Goal: Task Accomplishment & Management: Manage account settings

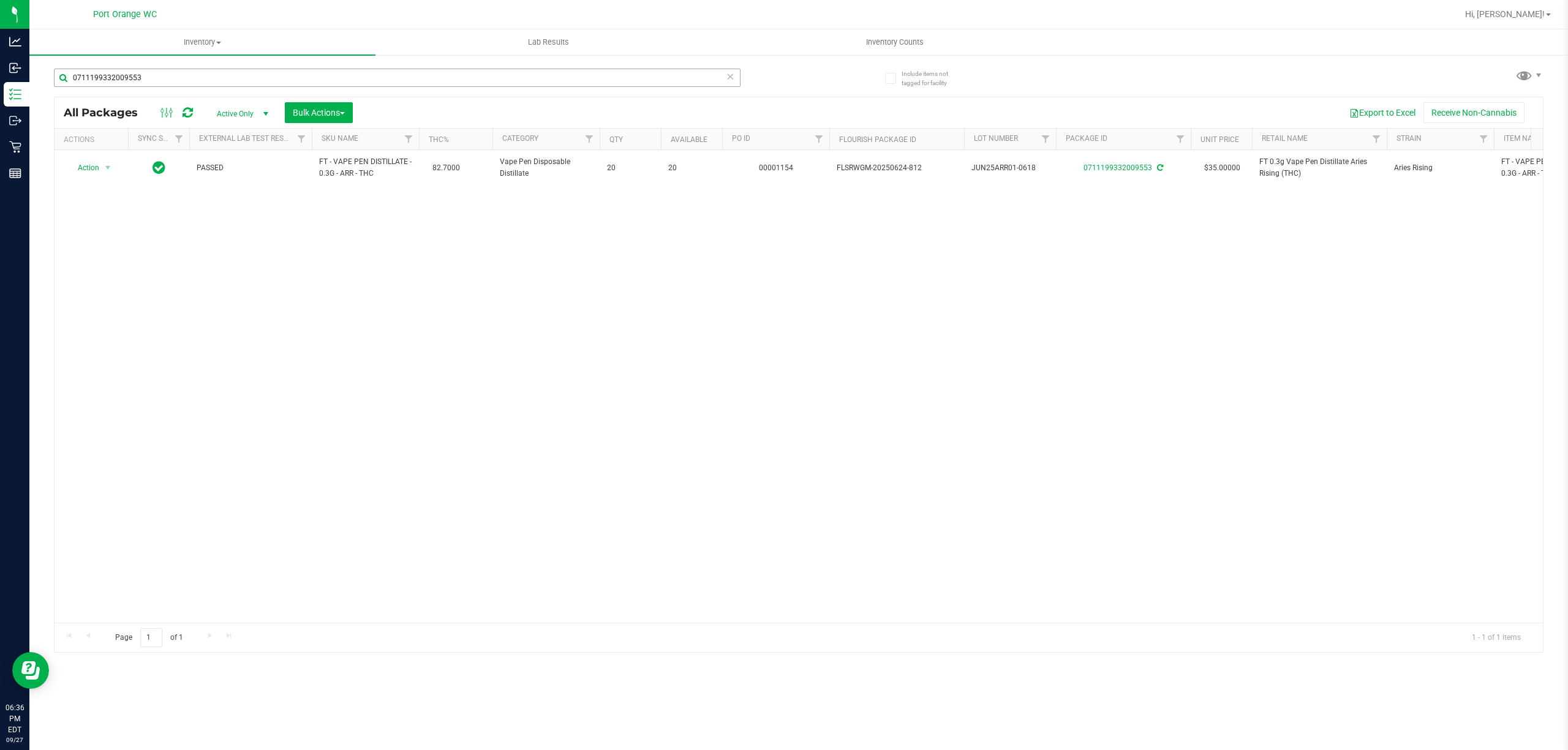
click at [202, 77] on input "0711199332009553" at bounding box center [397, 78] width 687 height 18
click at [202, 77] on input "0711199332009553" at bounding box center [397, 78] width 687 height 18
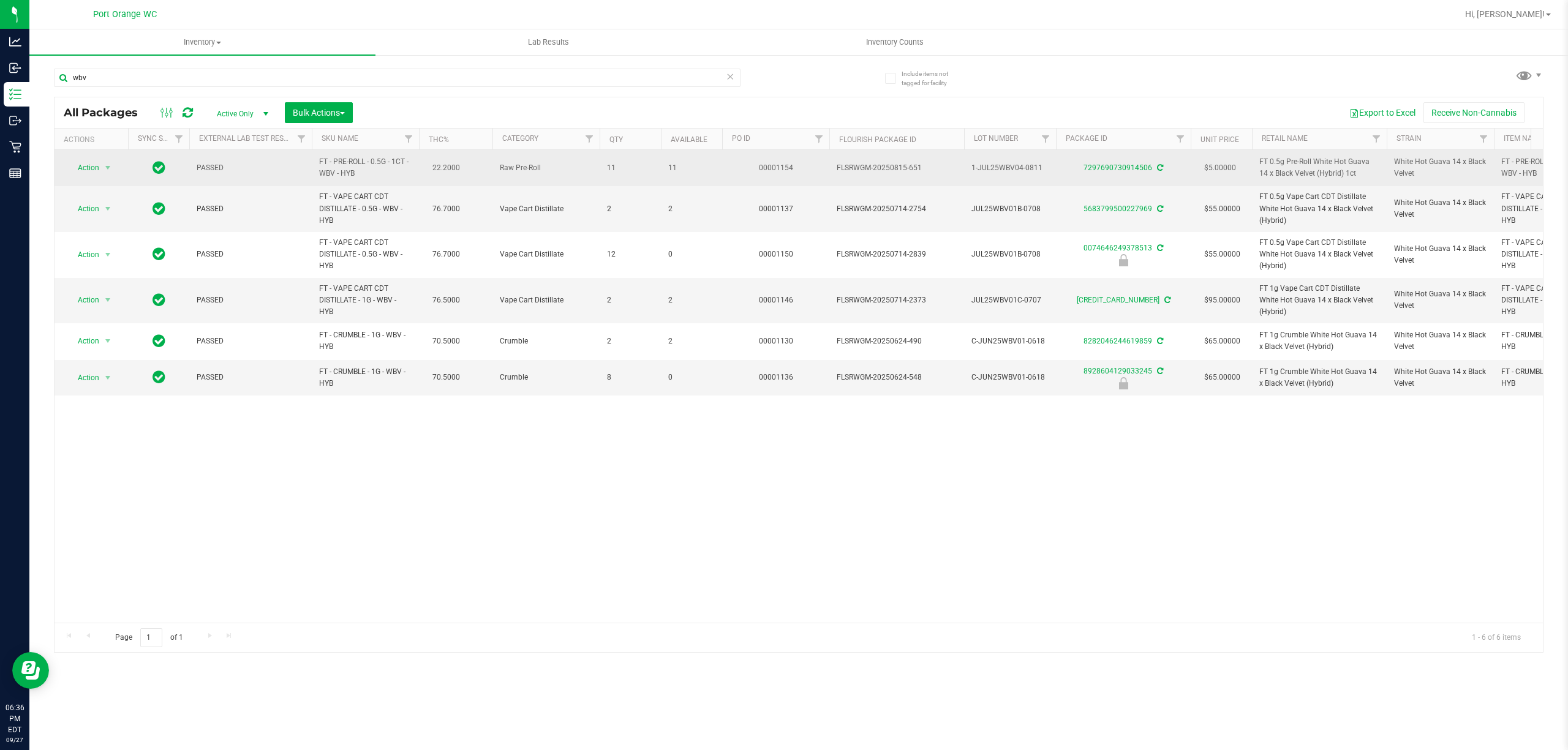
click at [348, 174] on span "FT - PRE-ROLL - 0.5G - 1CT - WBV - HYB" at bounding box center [365, 168] width 92 height 24
copy td "FT - PRE-ROLL - 0.5G - 1CT - WBV - HYB"
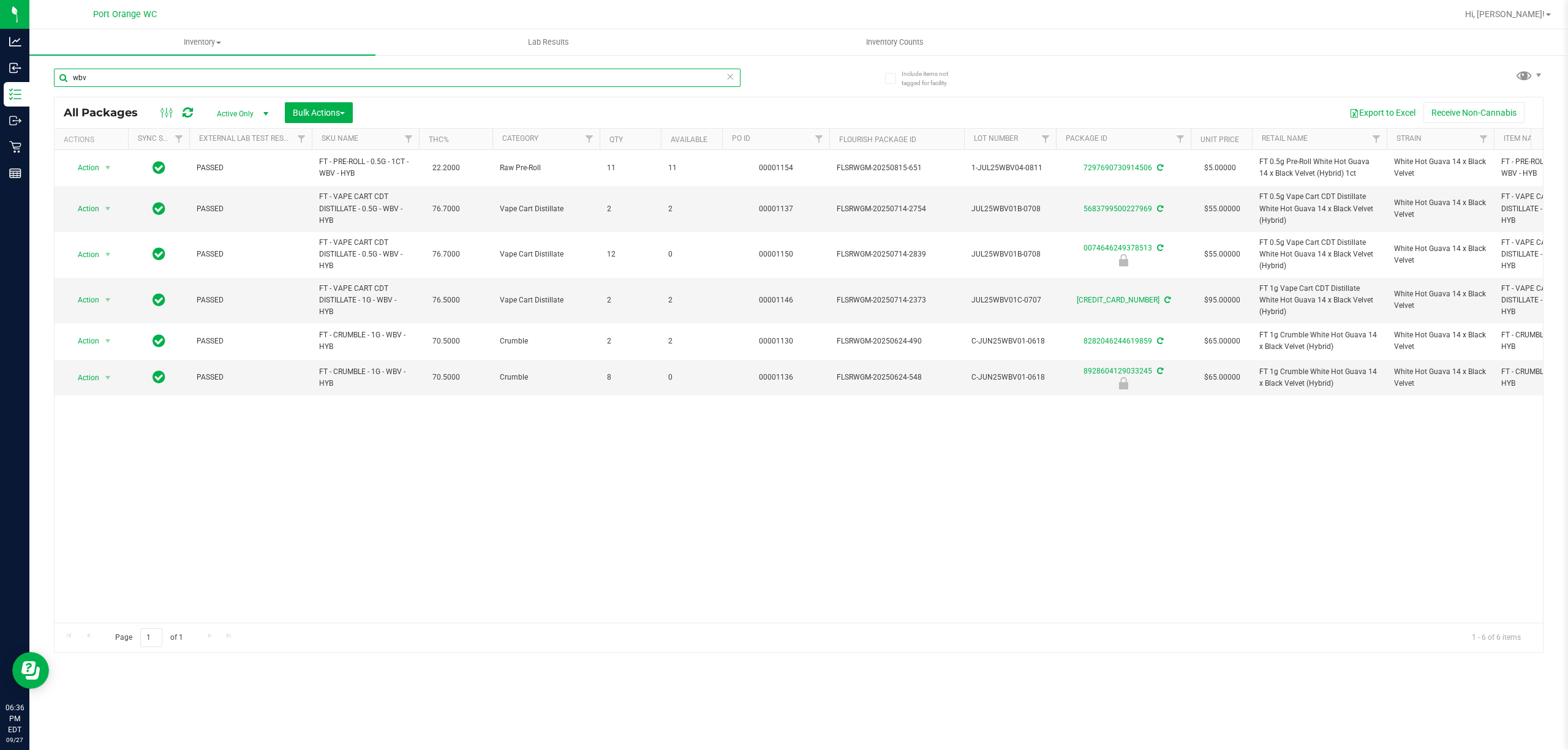
click at [250, 80] on input "wbv" at bounding box center [397, 78] width 687 height 18
paste input "FT - PRE-ROLL - 0.5G - 1CT - WBV - HYB"
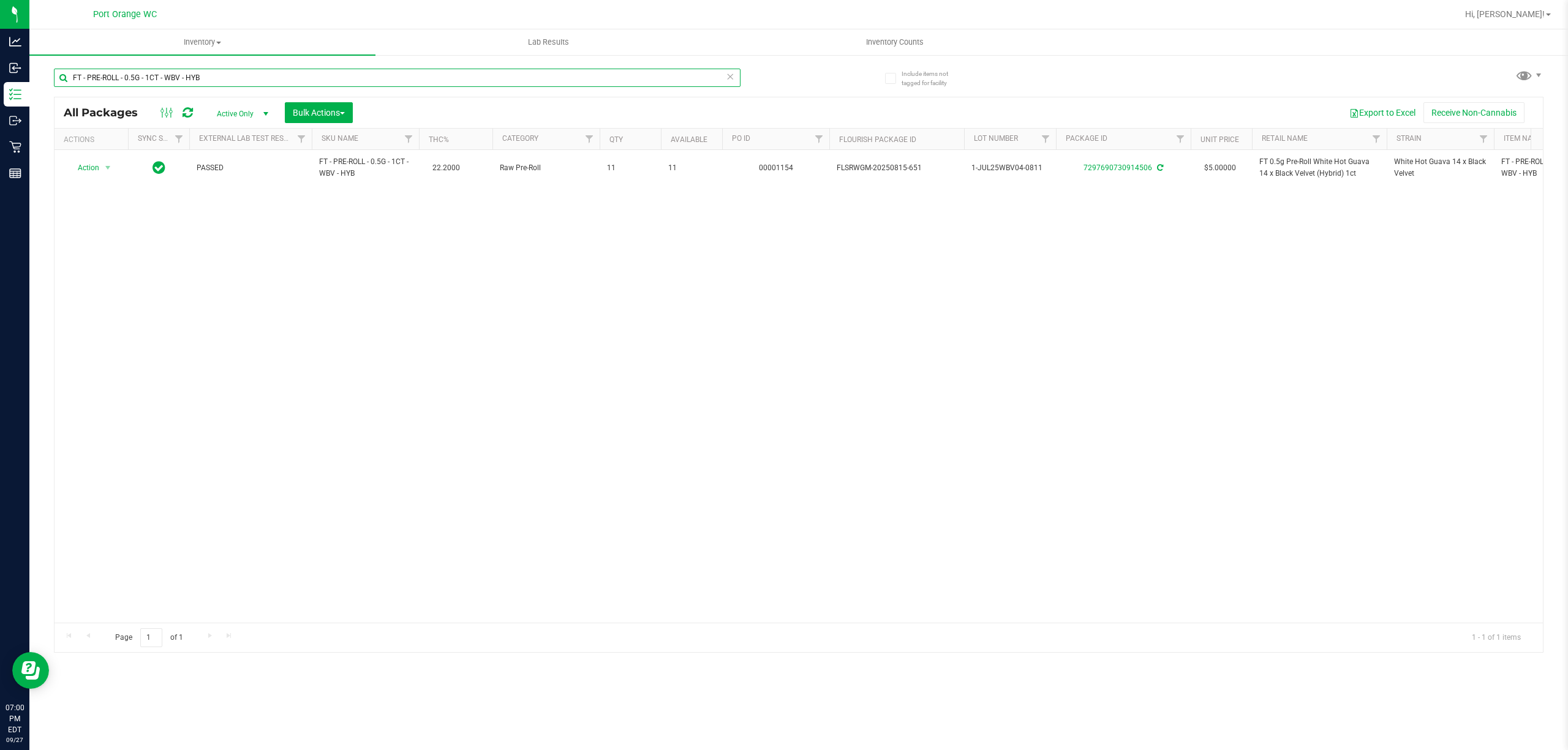
paste input "SW 25mg Theragels Extra Strength Relief (1:9 CBD:THC) 40ct"
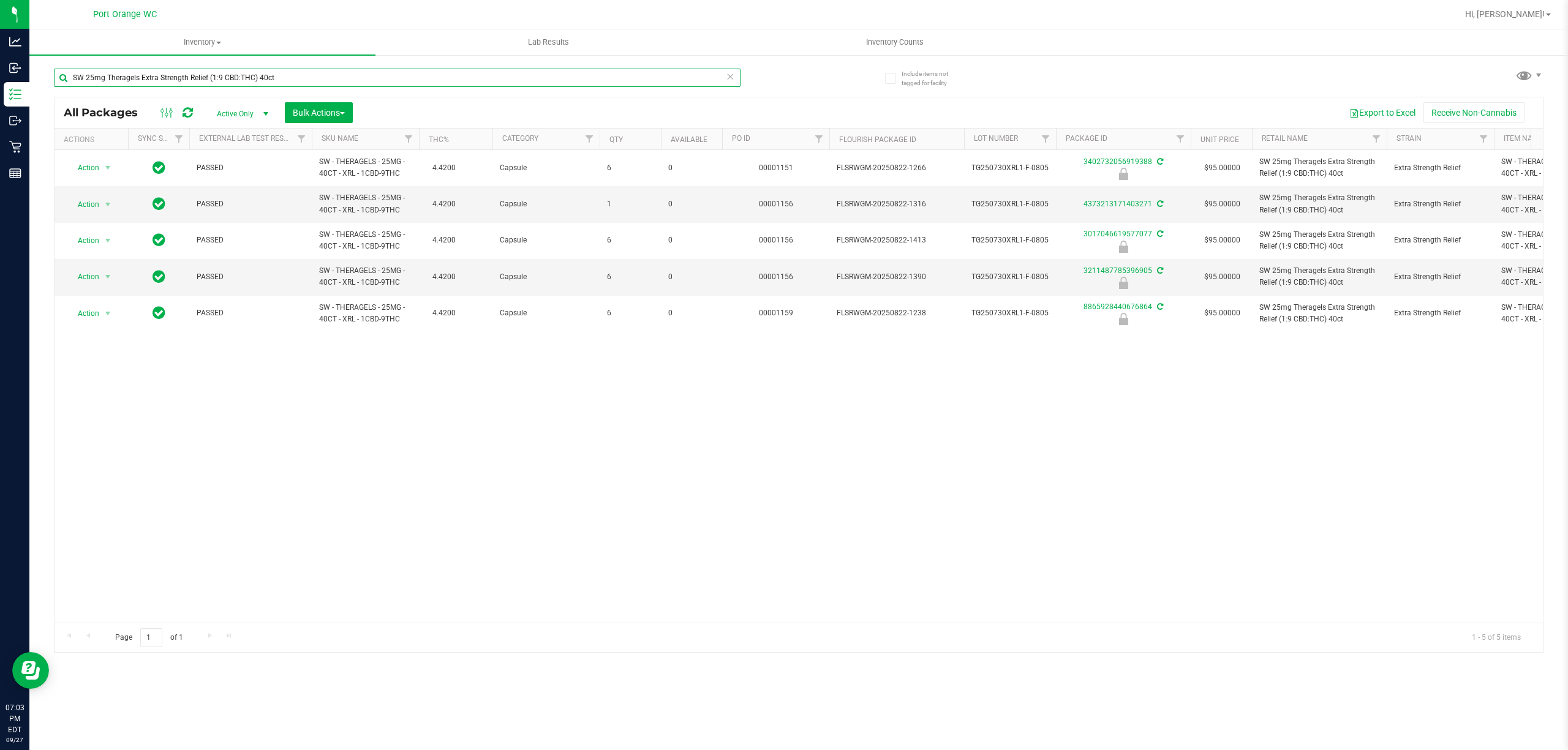
click at [322, 69] on input "SW 25mg Theragels Extra Strength Relief (1:9 CBD:THC) 40ct" at bounding box center [397, 78] width 687 height 18
click at [324, 74] on input "SW 25mg Theragels Extra Strength Relief (1:9 CBD:THC) 40ct" at bounding box center [397, 78] width 687 height 18
click at [324, 73] on input "SW 25mg Theragels Extra Strength Relief (1:9 CBD:THC) 40ct" at bounding box center [397, 78] width 687 height 18
paste input "0.3g Vape Pen Distillate Relief (1:9 CBD:THC)"
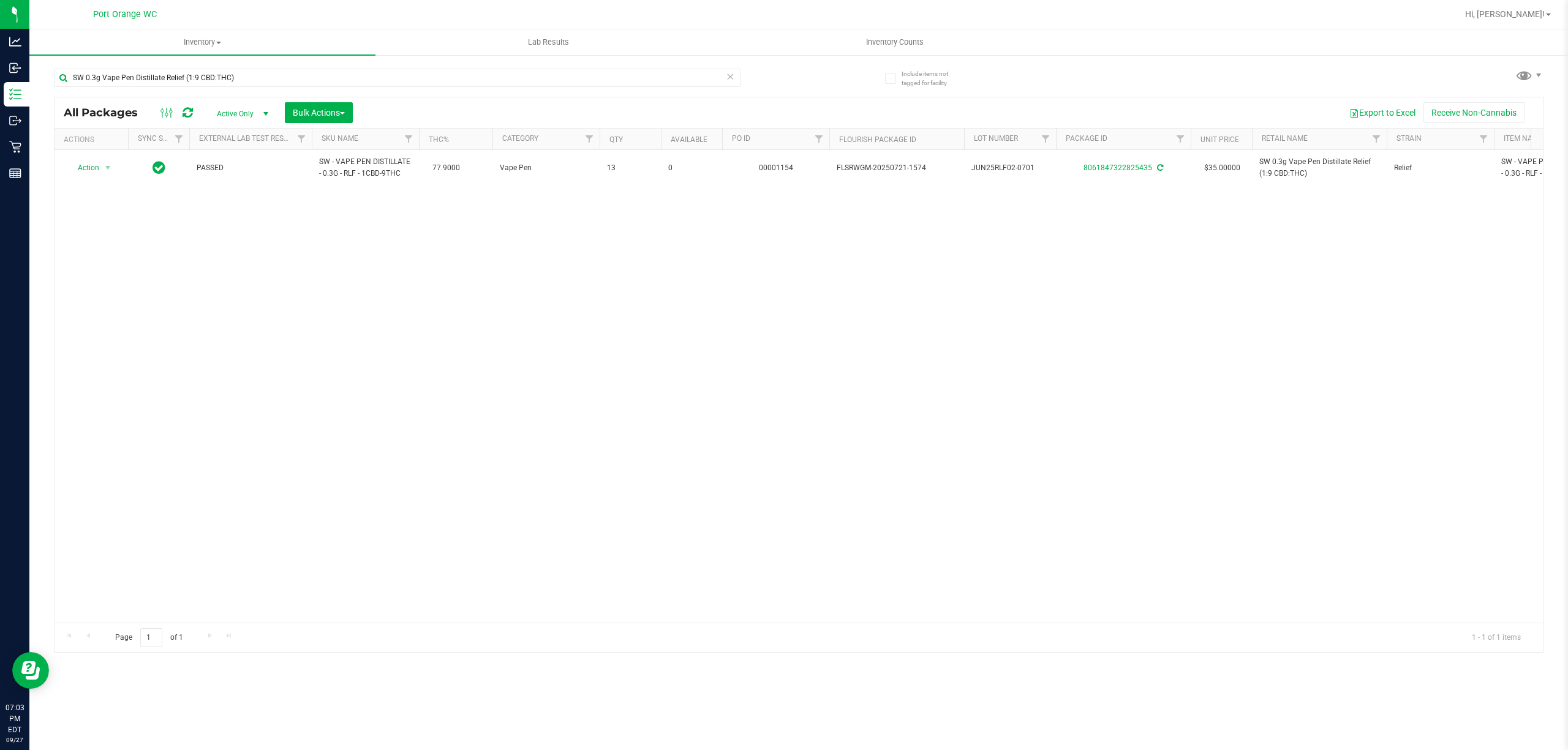
click at [390, 405] on div "Action Action Adjust qty Create package Edit attributes Global inventory Locate…" at bounding box center [798, 386] width 1488 height 473
click at [313, 369] on div "Action Action Adjust qty Create package Edit attributes Global inventory Locate…" at bounding box center [798, 386] width 1488 height 473
click at [290, 79] on input "SW 0.3g Vape Pen Distillate Relief (1:9 CBD:THC)" at bounding box center [397, 78] width 687 height 18
paste input "FT 1g Shatter Zap N Burn (Hybrid)"
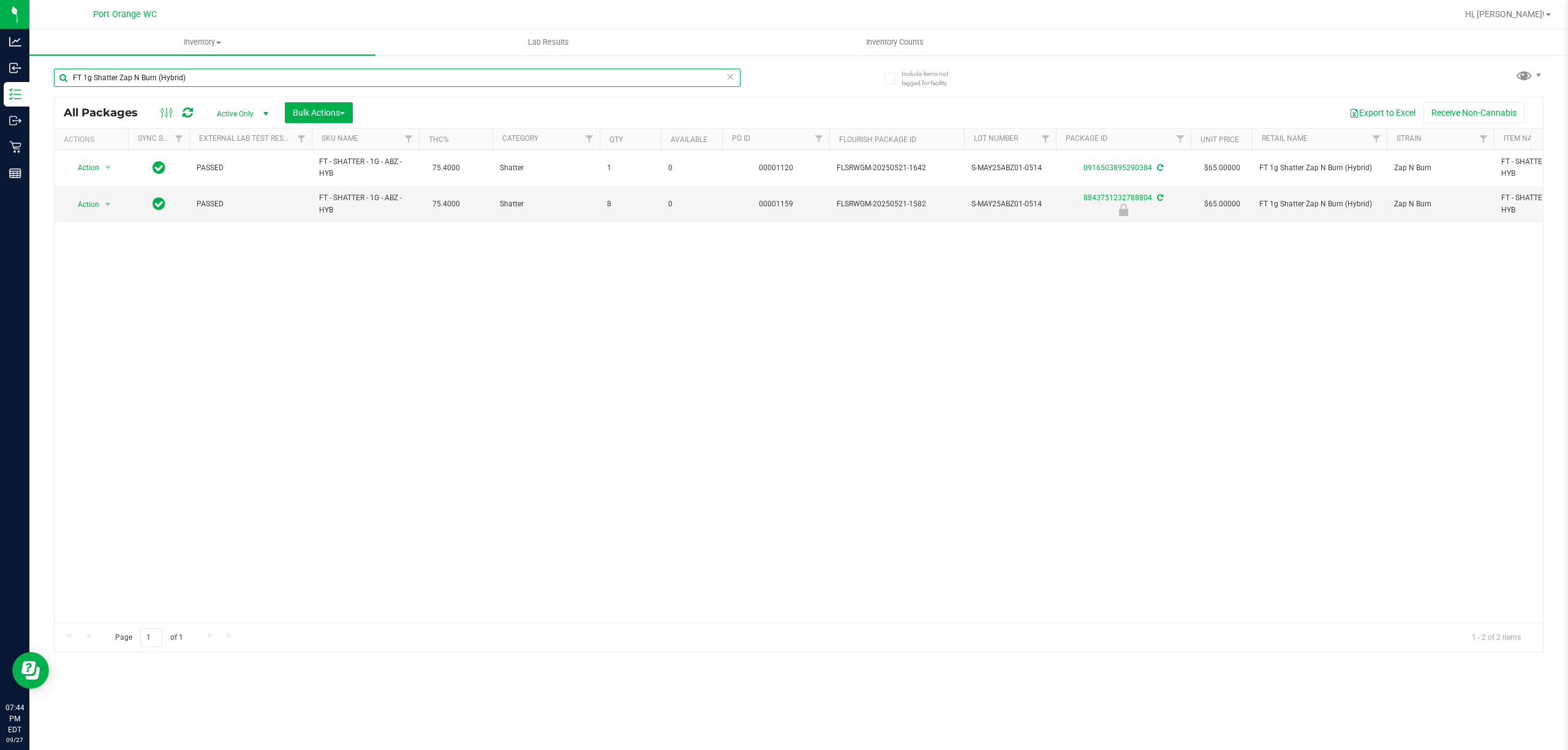
click at [223, 77] on input "FT 1g Shatter Zap N Burn (Hybrid)" at bounding box center [397, 78] width 687 height 18
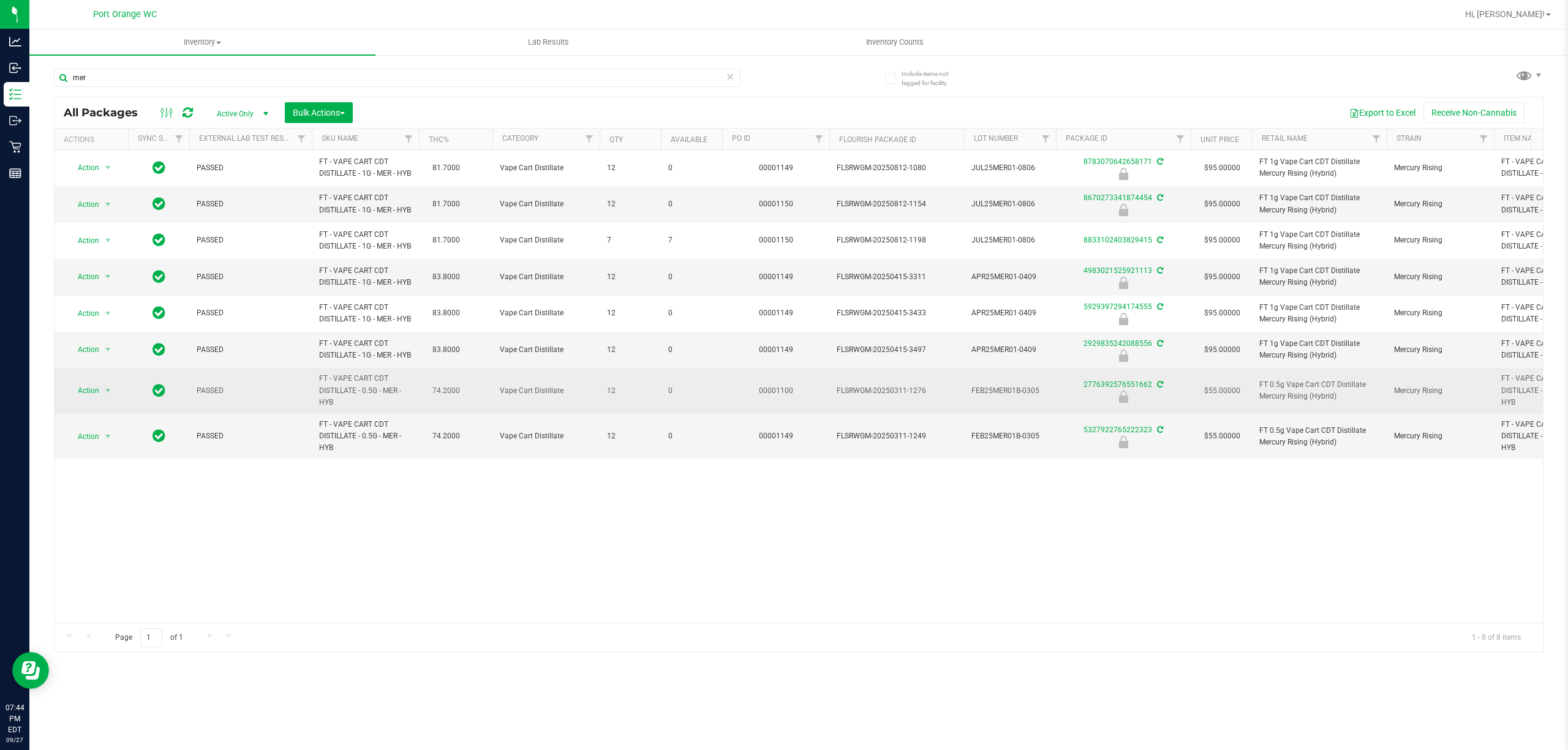
click at [337, 408] on span "FT - VAPE CART CDT DISTILLATE - 0.5G - MER - HYB" at bounding box center [365, 390] width 92 height 35
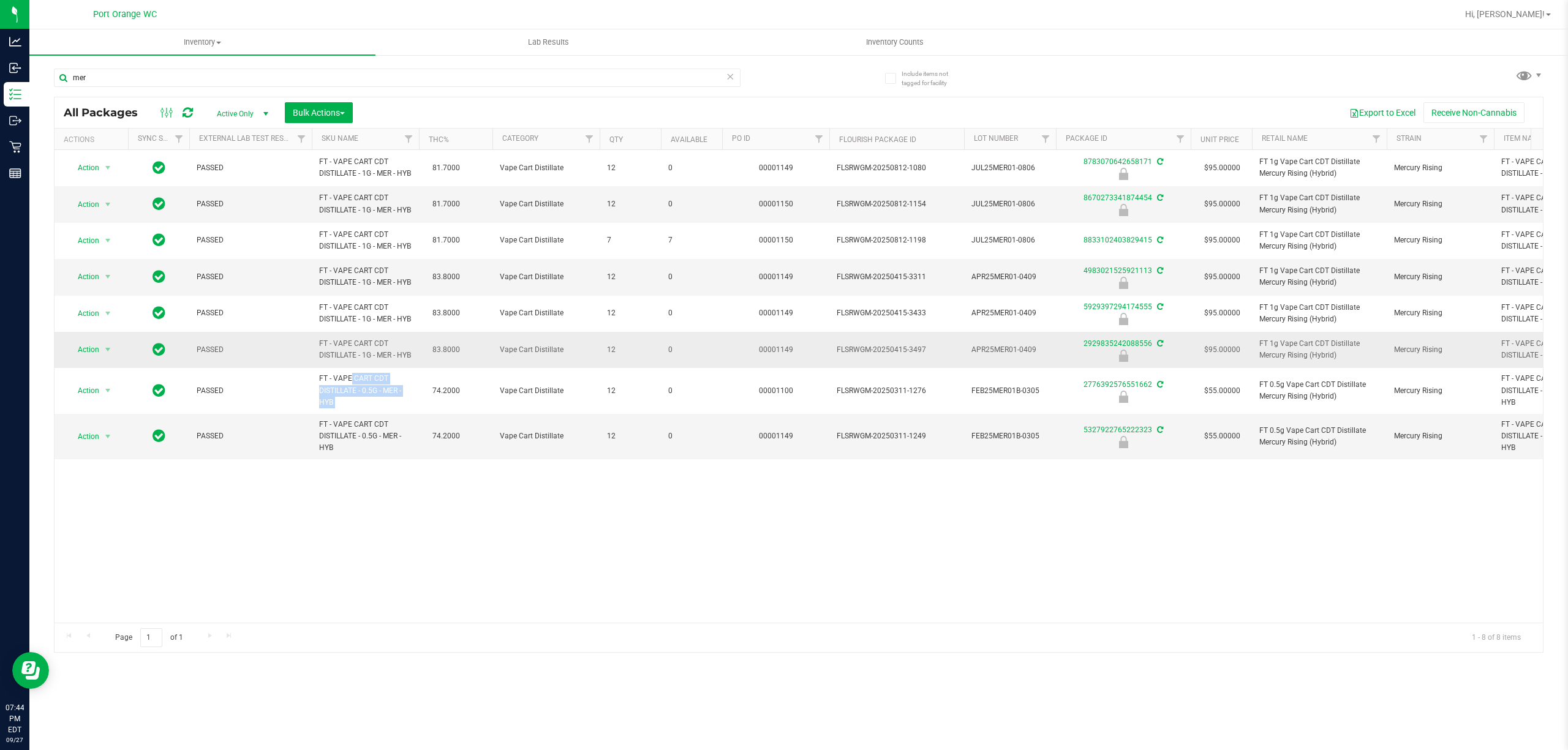
copy td "FT - VAPE CART CDT DISTILLATE - 0.5G - MER - HYB"
click at [201, 82] on input "mer" at bounding box center [397, 78] width 687 height 18
paste input "FT - VAPE CART CDT DISTILLATE - 0.5G - MER - HYB"
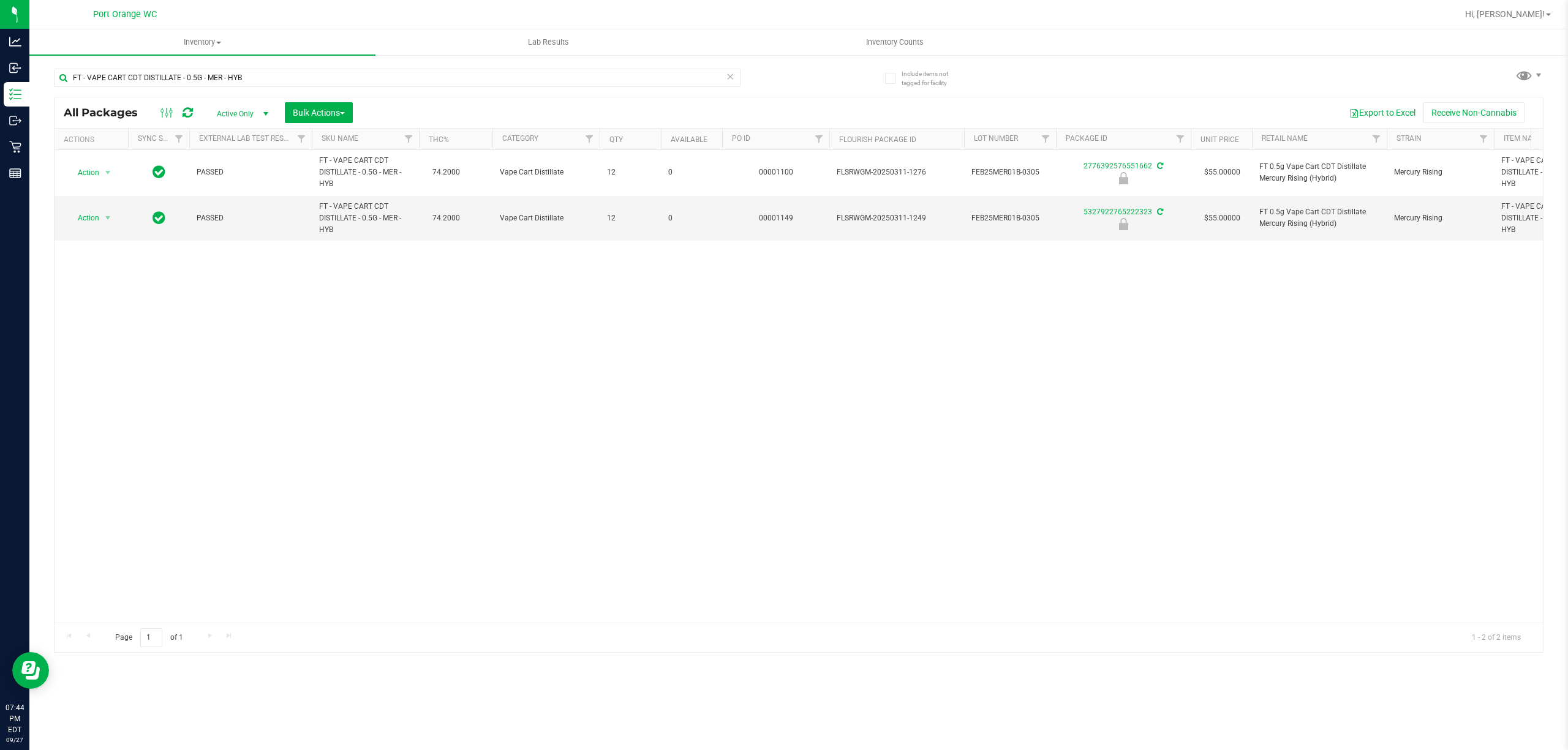
click at [334, 414] on div "Action Action Edit attributes Global inventory Locate package Package audit log…" at bounding box center [798, 386] width 1488 height 473
click at [273, 77] on input "FT - VAPE CART CDT DISTILLATE - 0.5G - MER - HYB" at bounding box center [397, 78] width 687 height 18
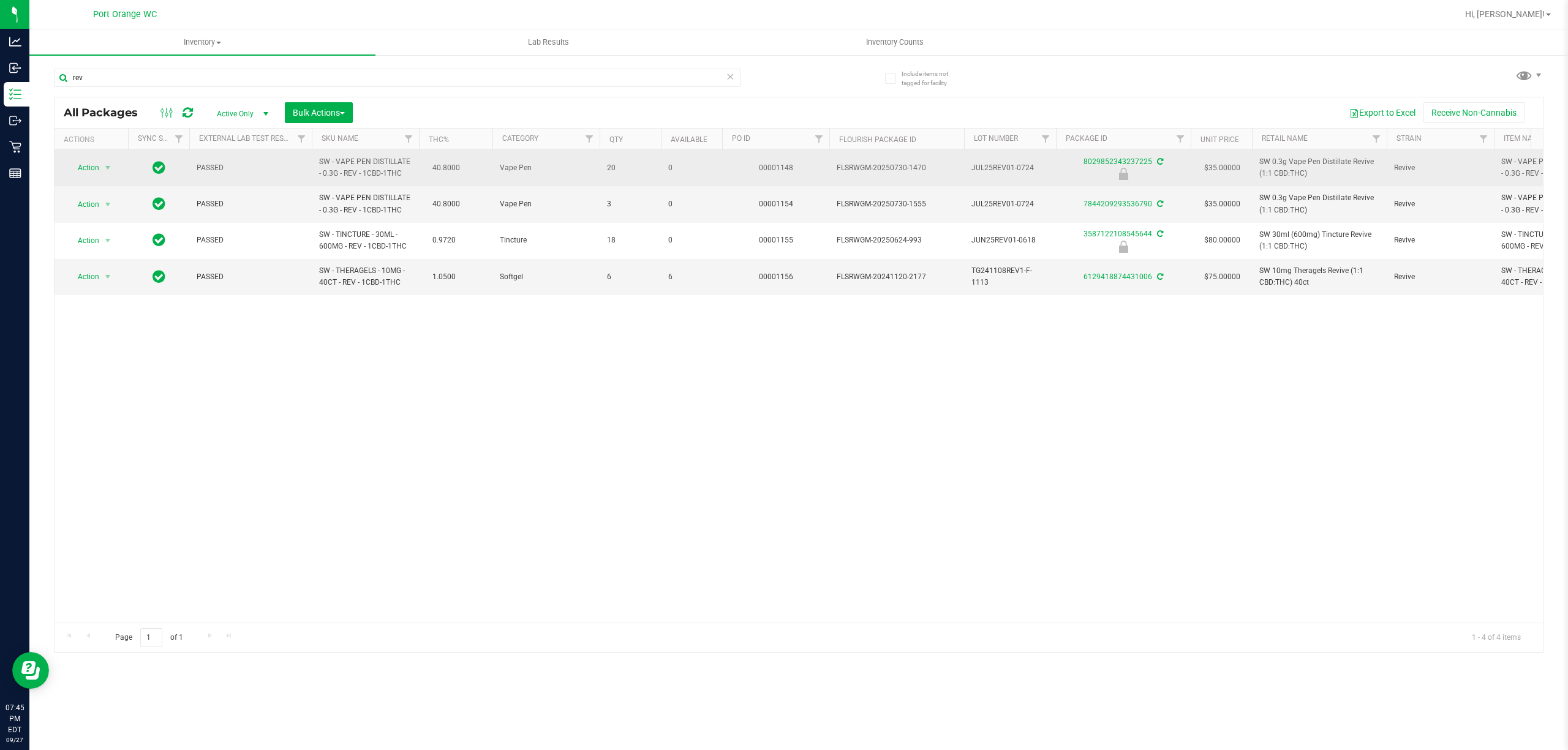
click at [388, 165] on span "SW - VAPE PEN DISTILLATE - 0.3G - REV - 1CBD-1THC" at bounding box center [365, 168] width 92 height 24
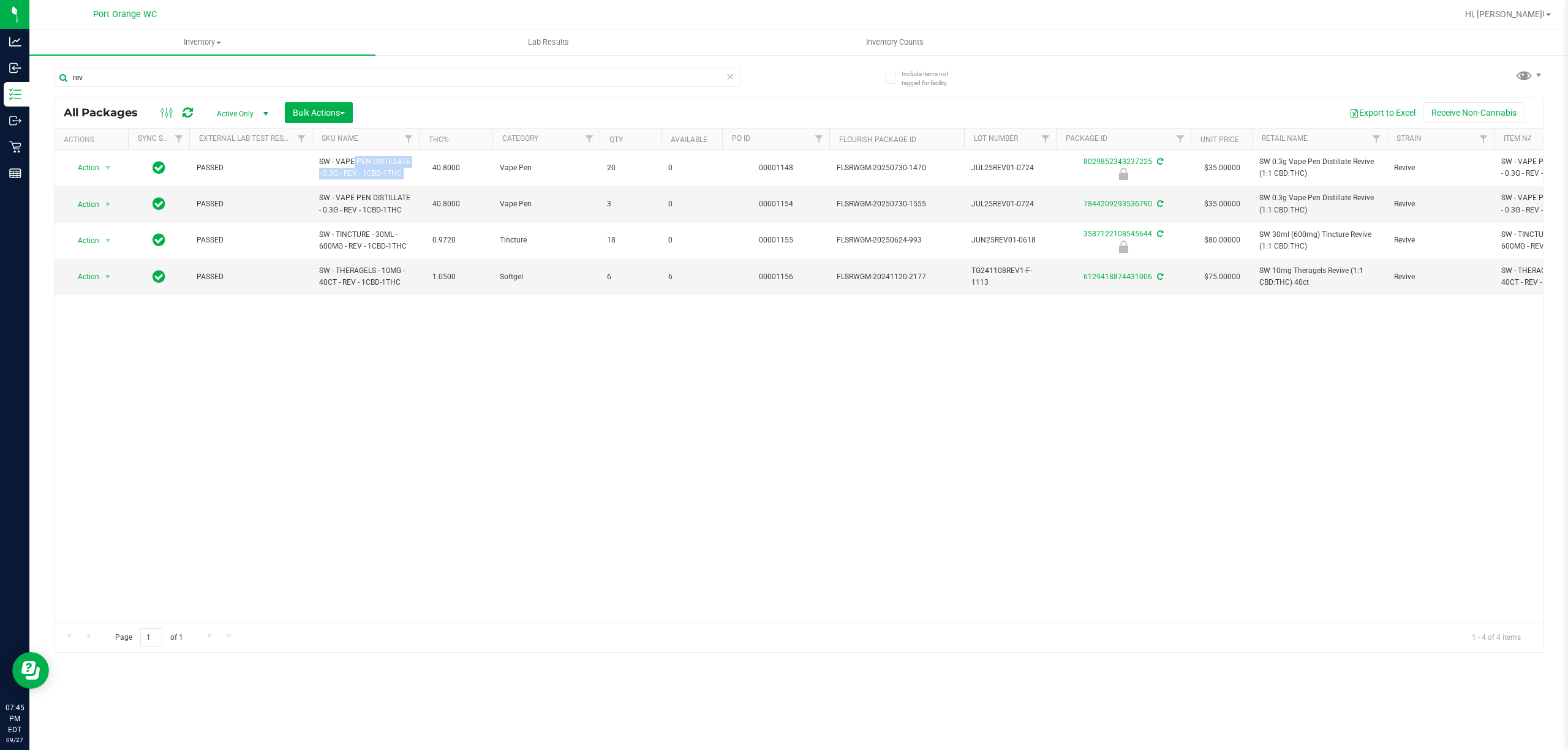
copy td "SW - VAPE PEN DISTILLATE - 0.3G - REV - 1CBD-1THC"
click at [200, 77] on input "rev" at bounding box center [397, 78] width 687 height 18
type input "5327922765222323"
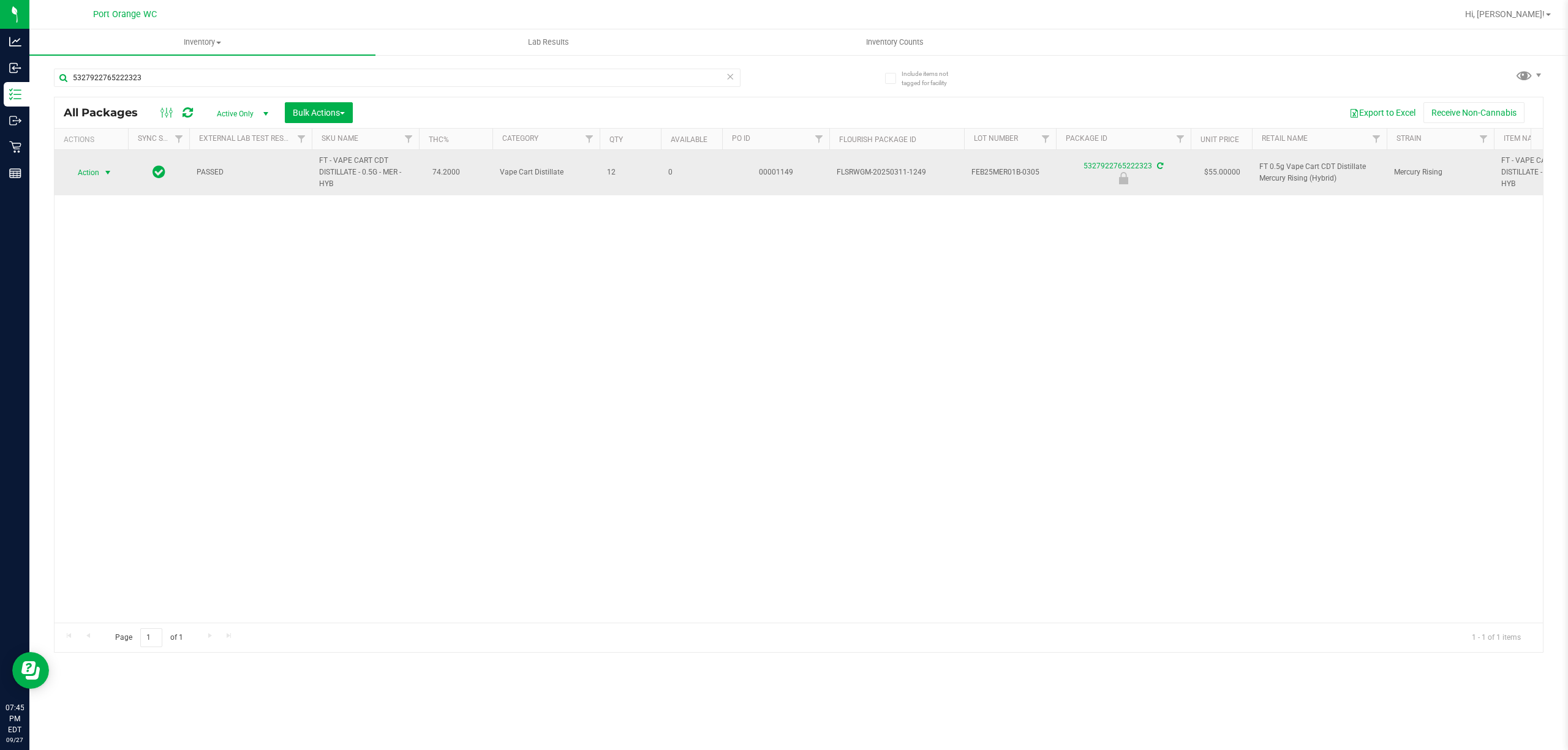
click at [88, 174] on span "Action" at bounding box center [83, 173] width 33 height 17
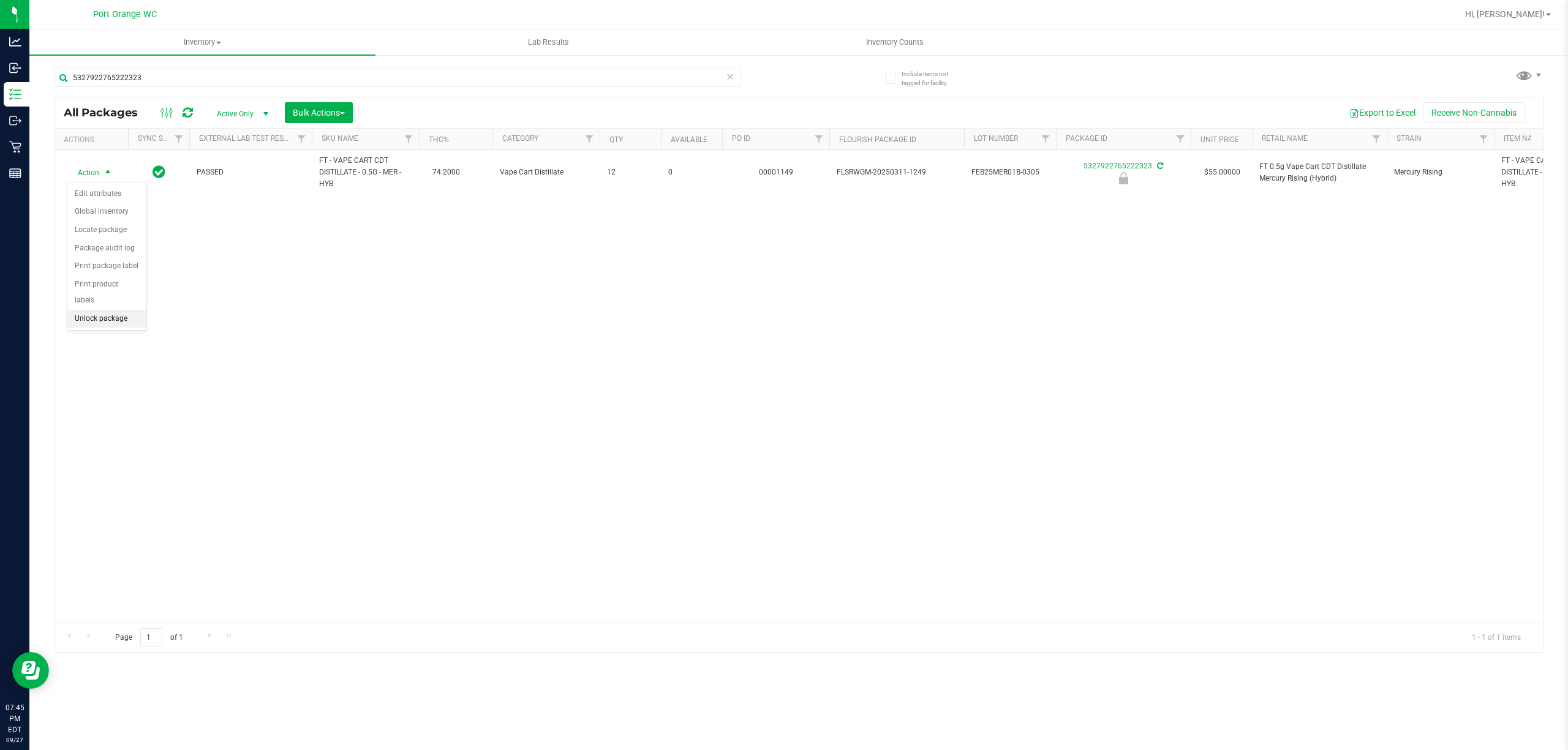
click at [115, 327] on li "Unlock package" at bounding box center [107, 319] width 79 height 18
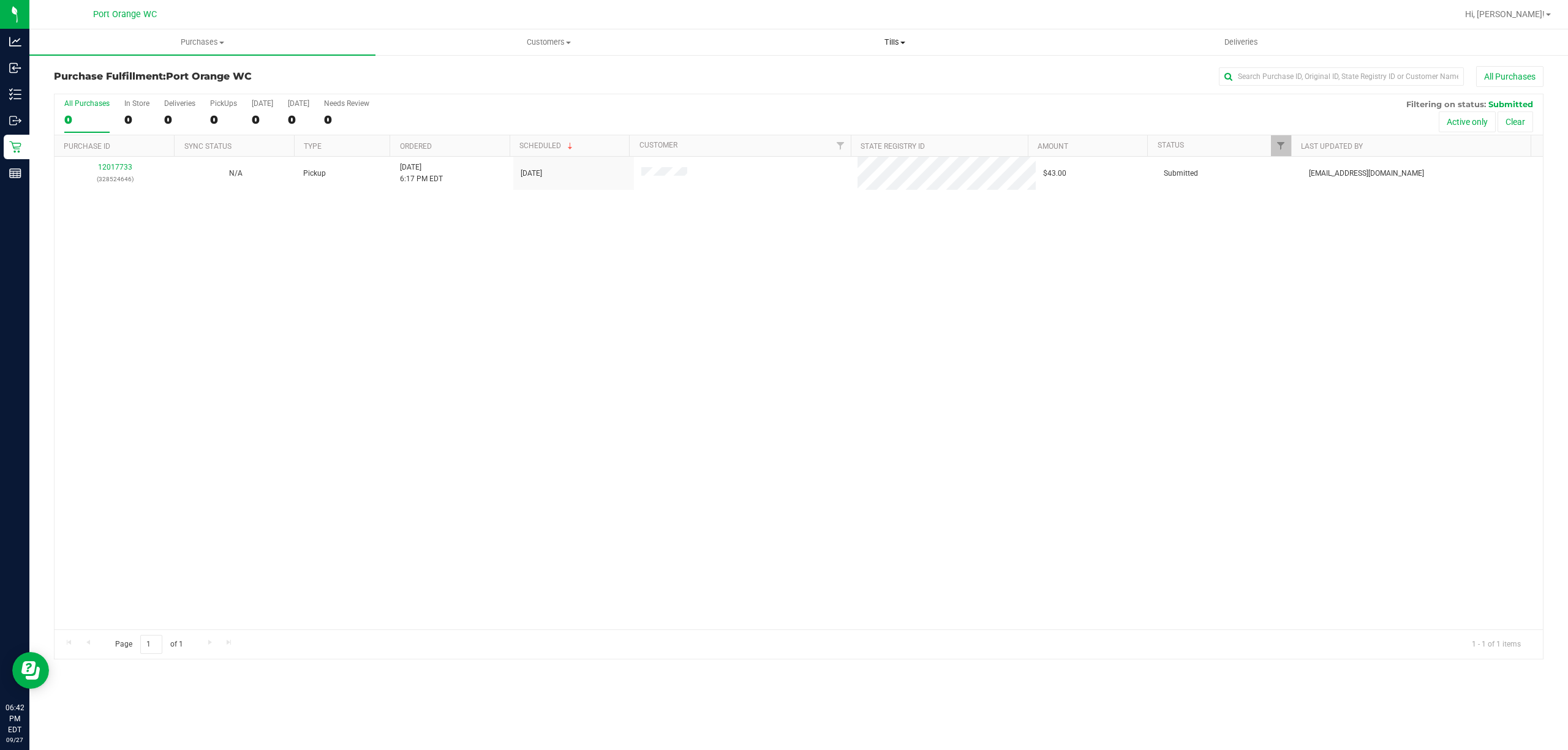
click at [904, 42] on span at bounding box center [902, 43] width 5 height 3
click at [896, 75] on li "Manage tills" at bounding box center [894, 74] width 346 height 14
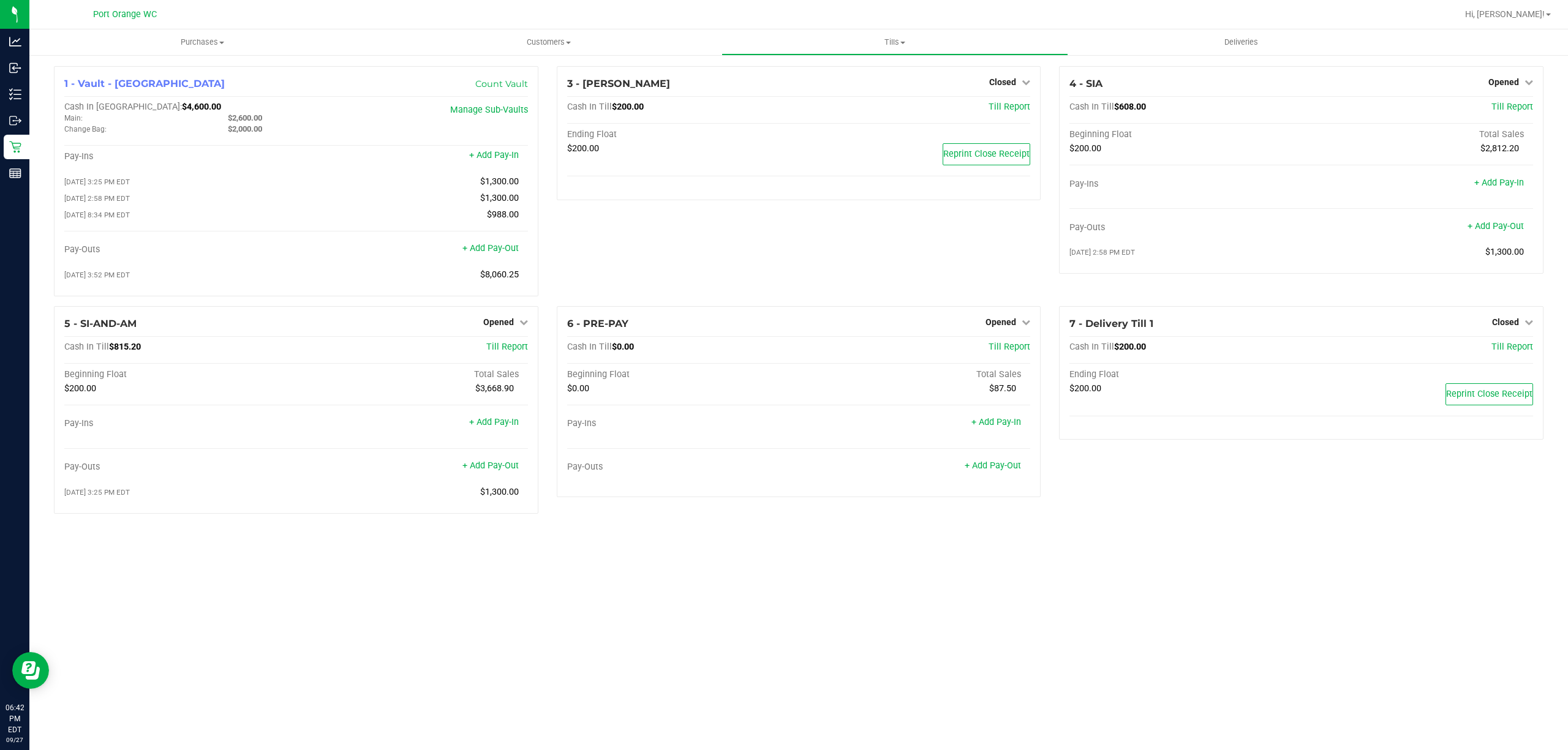
click at [1027, 546] on div "Purchases Summary of purchases Fulfillment All purchases Customers All customer…" at bounding box center [799, 390] width 1539 height 721
click at [1009, 618] on div "Purchases Summary of purchases Fulfillment All purchases Customers All customer…" at bounding box center [799, 390] width 1539 height 721
click at [505, 471] on link "+ Add Pay-Out" at bounding box center [491, 466] width 56 height 10
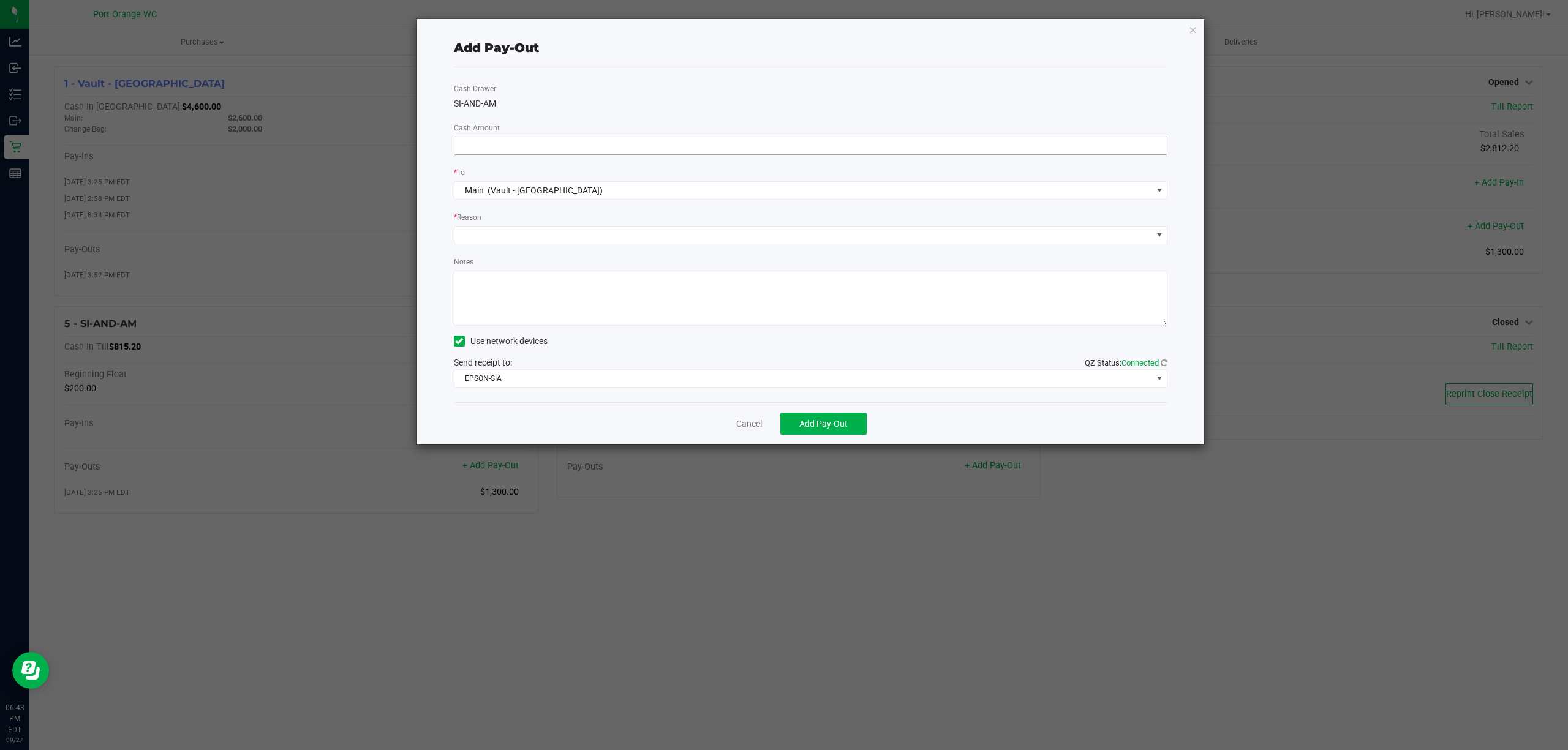
click at [944, 145] on input at bounding box center [811, 145] width 713 height 17
type input "$600.00"
click at [689, 236] on span at bounding box center [803, 235] width 698 height 17
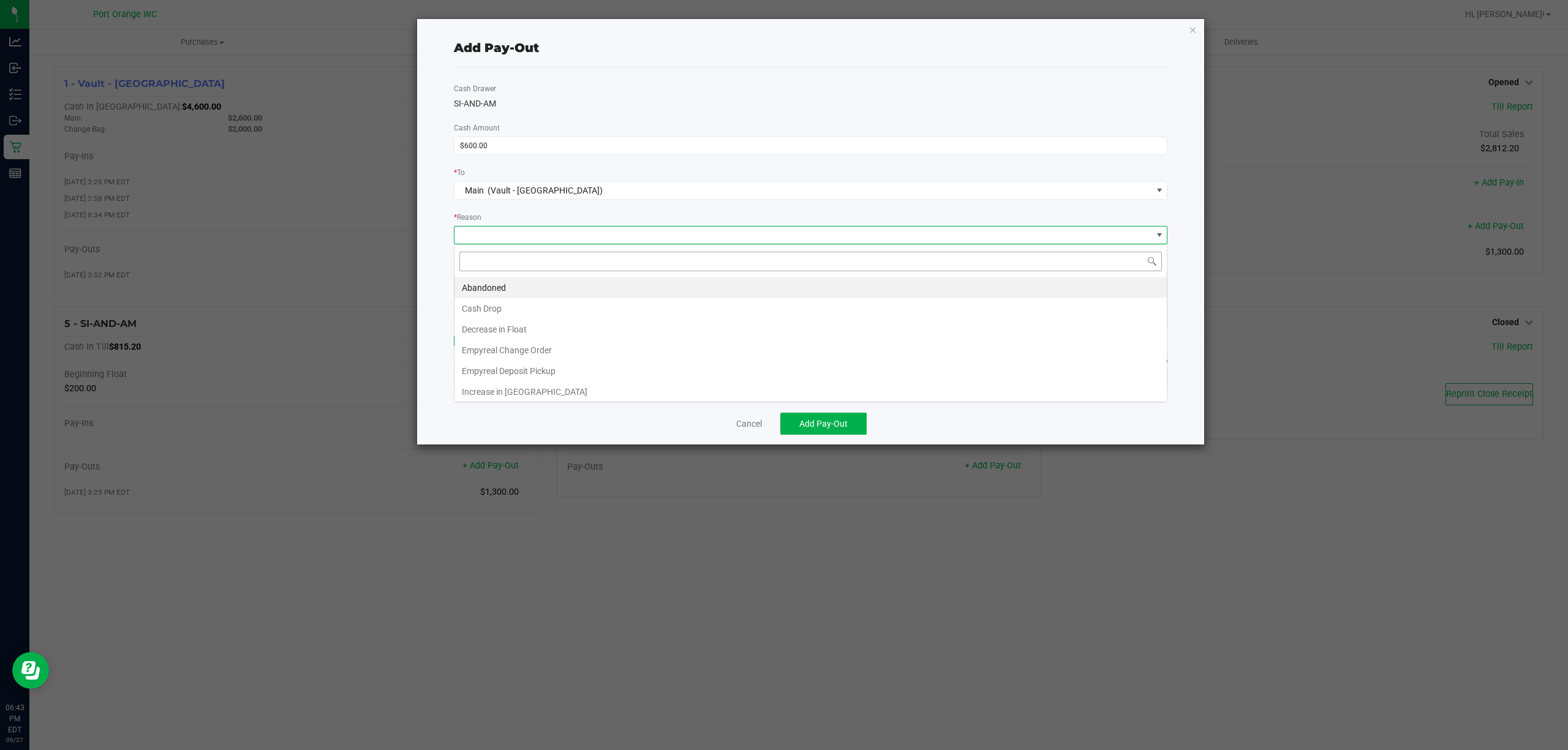
scroll to position [18, 713]
click at [651, 311] on li "Cash Drop" at bounding box center [811, 309] width 712 height 21
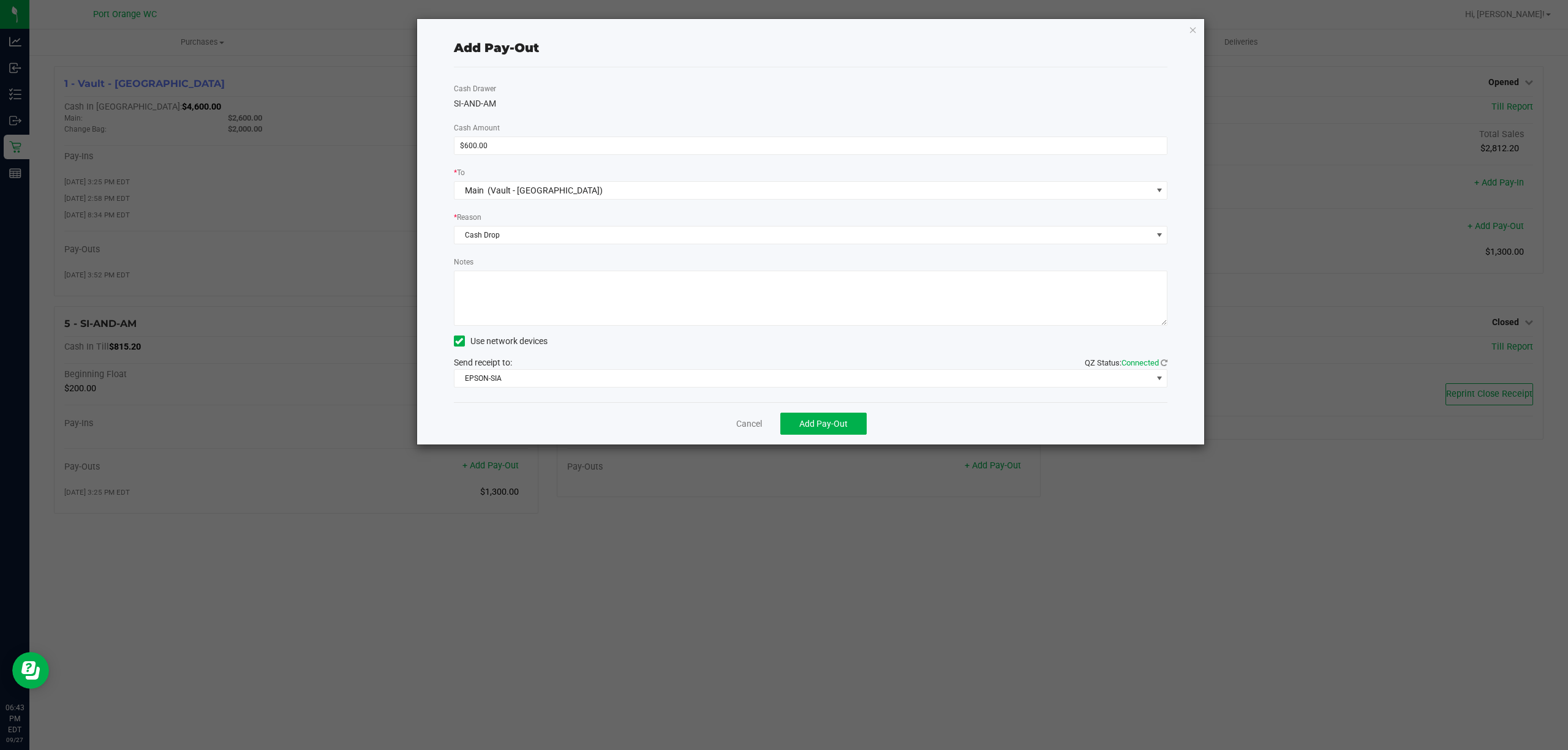
click at [651, 309] on textarea "Notes" at bounding box center [811, 298] width 714 height 55
type textarea "ps"
click at [819, 424] on span "Add Pay-Out" at bounding box center [824, 423] width 48 height 10
click at [740, 425] on link "Dismiss" at bounding box center [744, 424] width 29 height 13
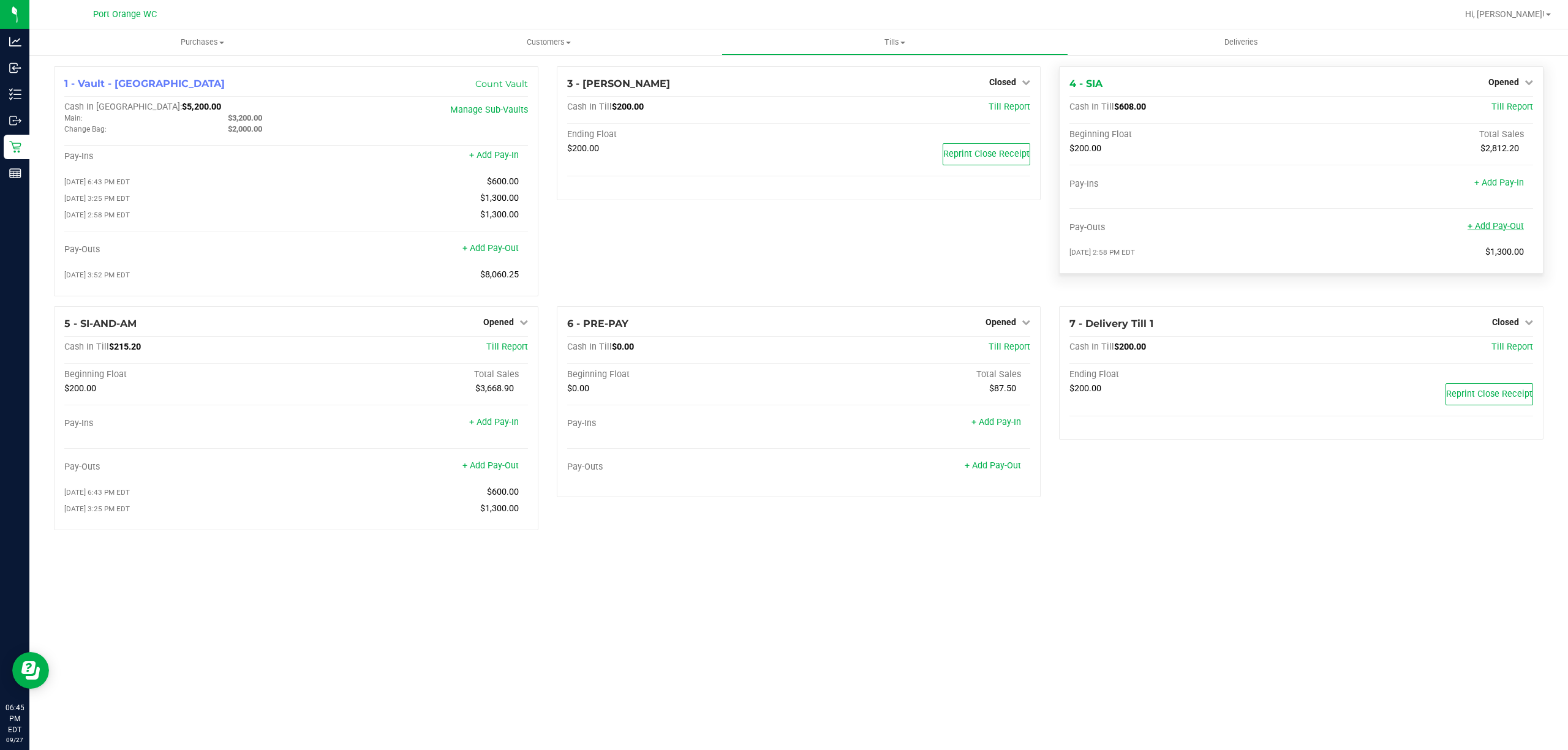
click at [1497, 221] on link "+ Add Pay-Out" at bounding box center [1496, 226] width 56 height 10
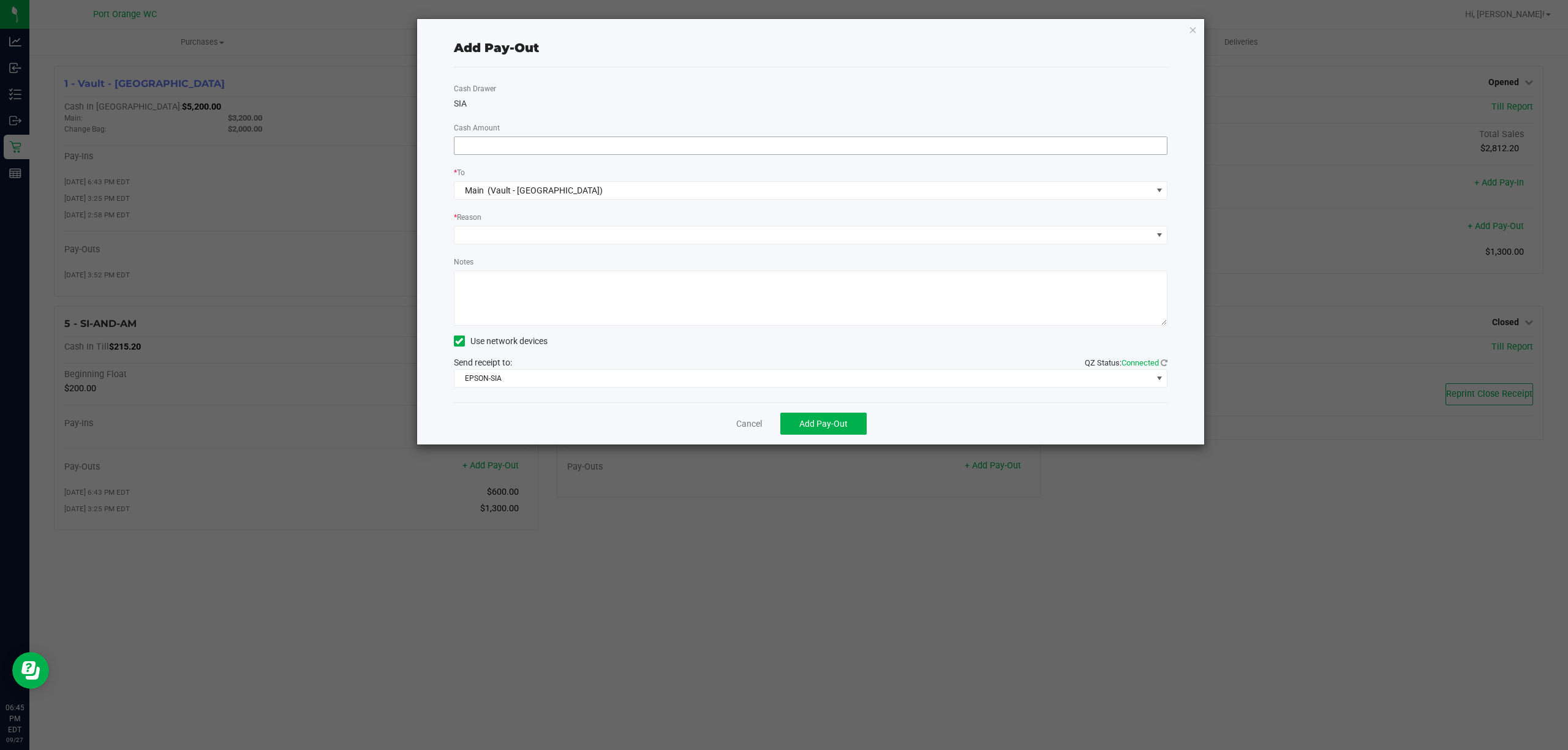
click at [1040, 147] on input at bounding box center [811, 145] width 713 height 17
type input "$400.00"
drag, startPoint x: 836, startPoint y: 231, endPoint x: 824, endPoint y: 241, distance: 15.6
click at [835, 231] on span at bounding box center [803, 235] width 698 height 17
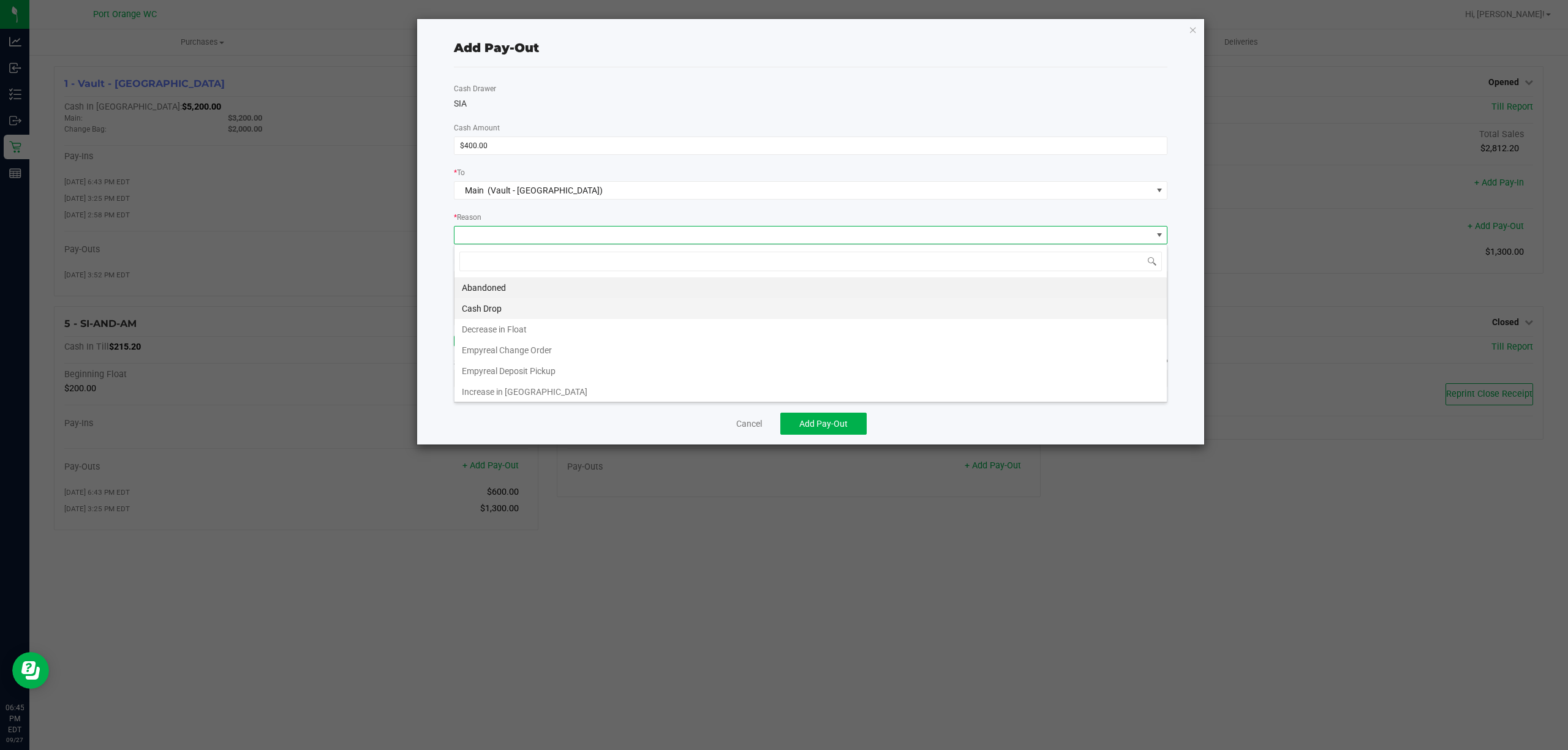
click at [768, 307] on li "Cash Drop" at bounding box center [811, 309] width 712 height 21
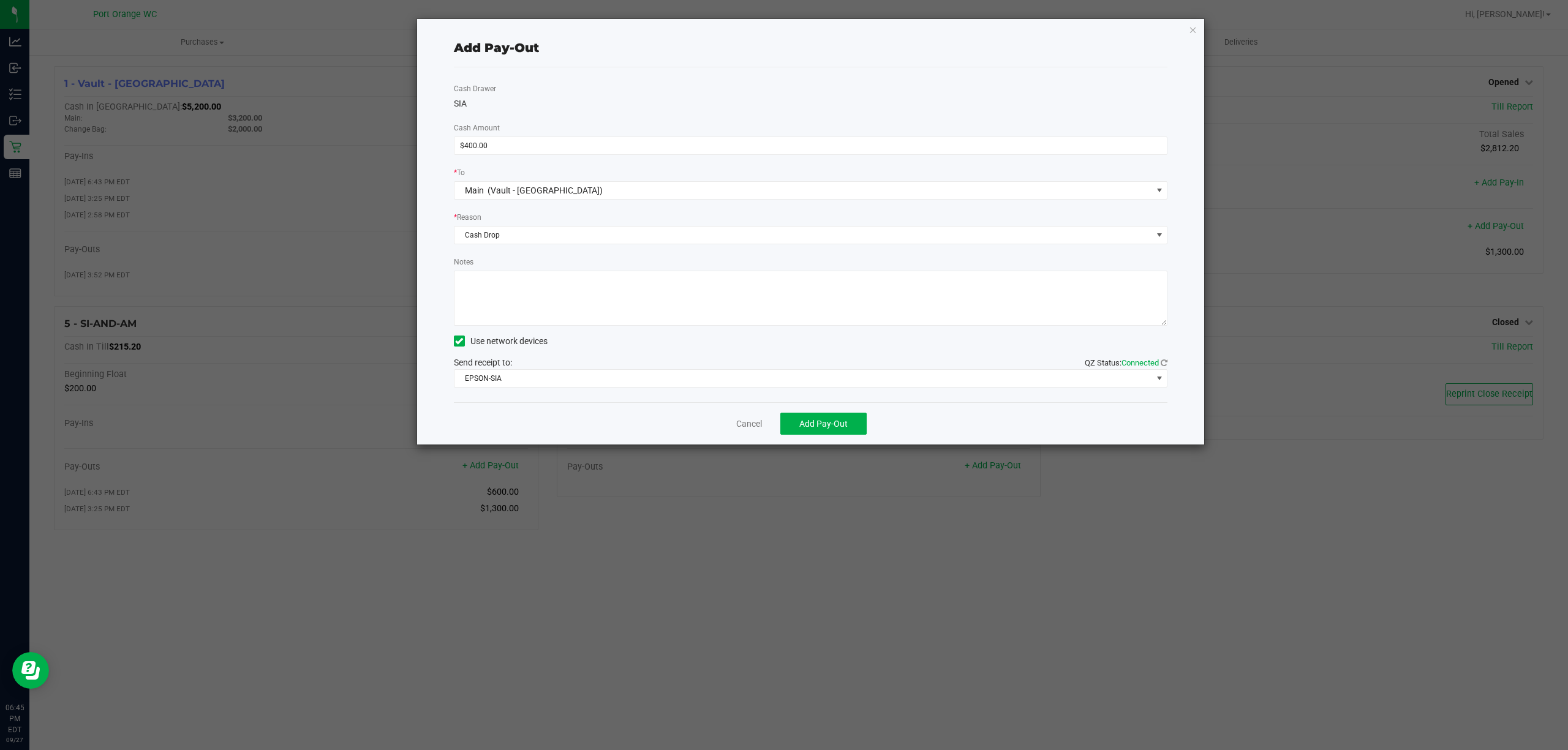
click at [767, 305] on textarea "Notes" at bounding box center [811, 298] width 714 height 55
type textarea "s"
type textarea "ps"
click at [790, 422] on button "Add Pay-Out" at bounding box center [824, 424] width 86 height 22
click at [748, 424] on link "Dismiss" at bounding box center [744, 424] width 29 height 13
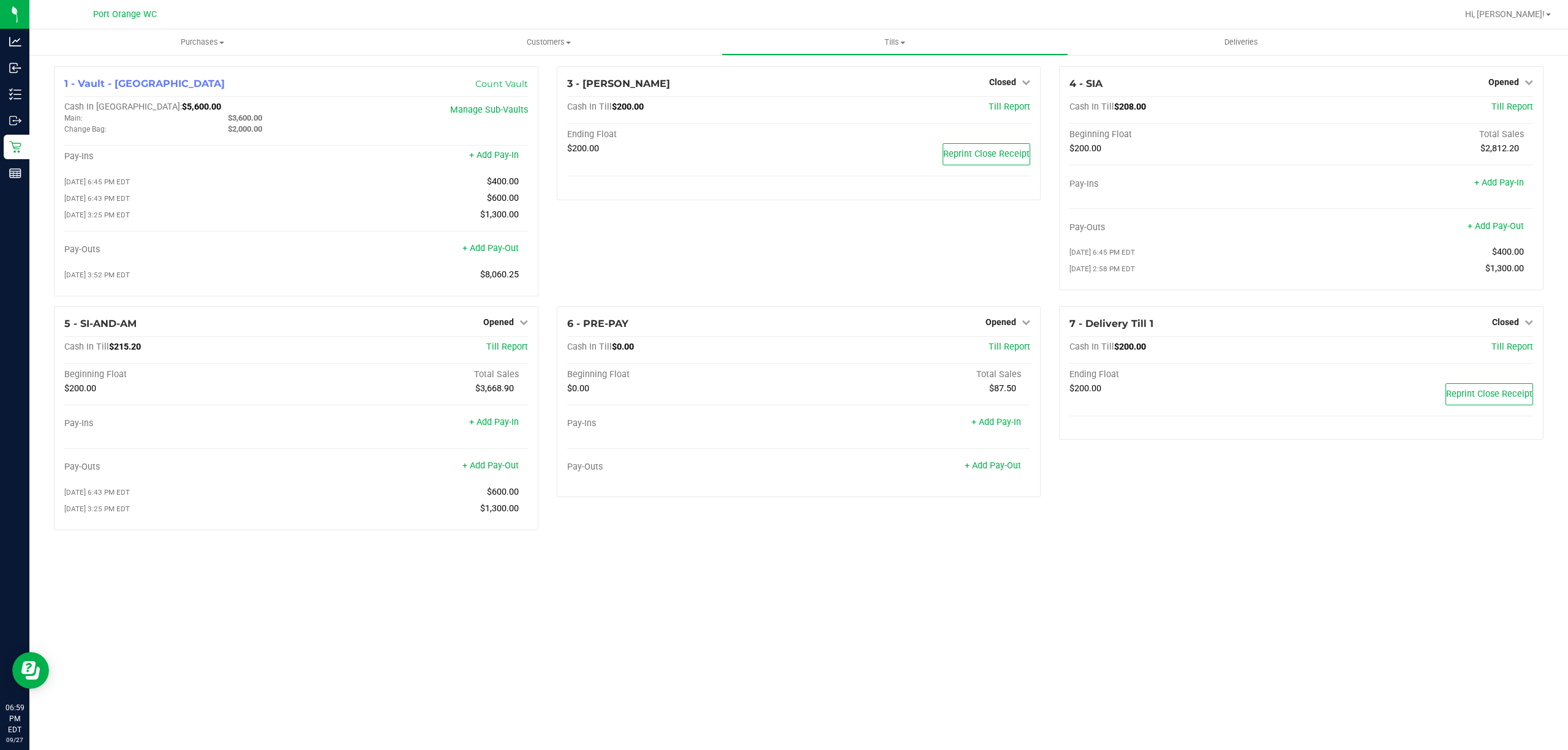
click at [14, 147] on icon at bounding box center [15, 147] width 12 height 12
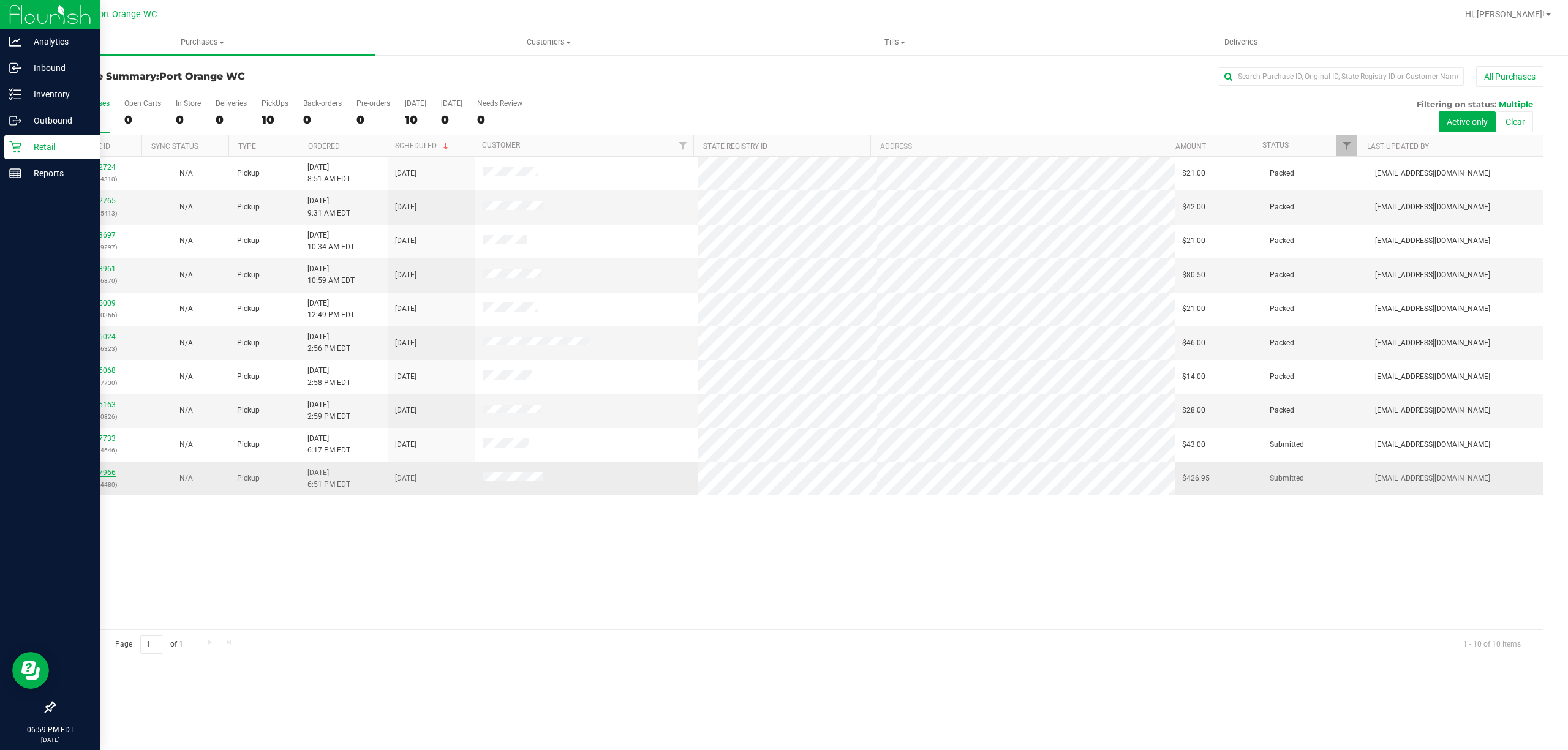
click at [104, 474] on link "12017966" at bounding box center [98, 472] width 34 height 9
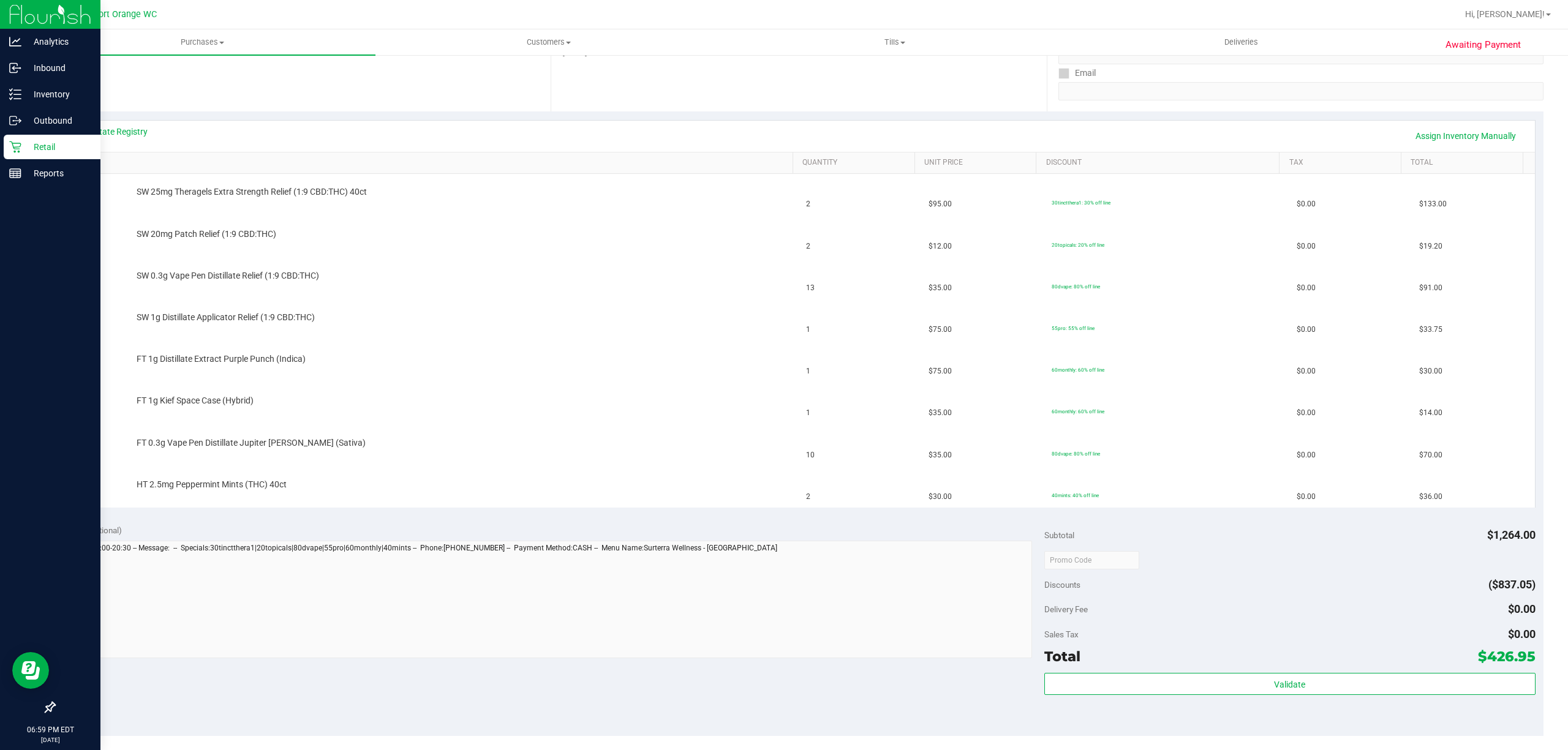
scroll to position [221, 0]
click at [130, 134] on link "View State Registry" at bounding box center [111, 130] width 73 height 12
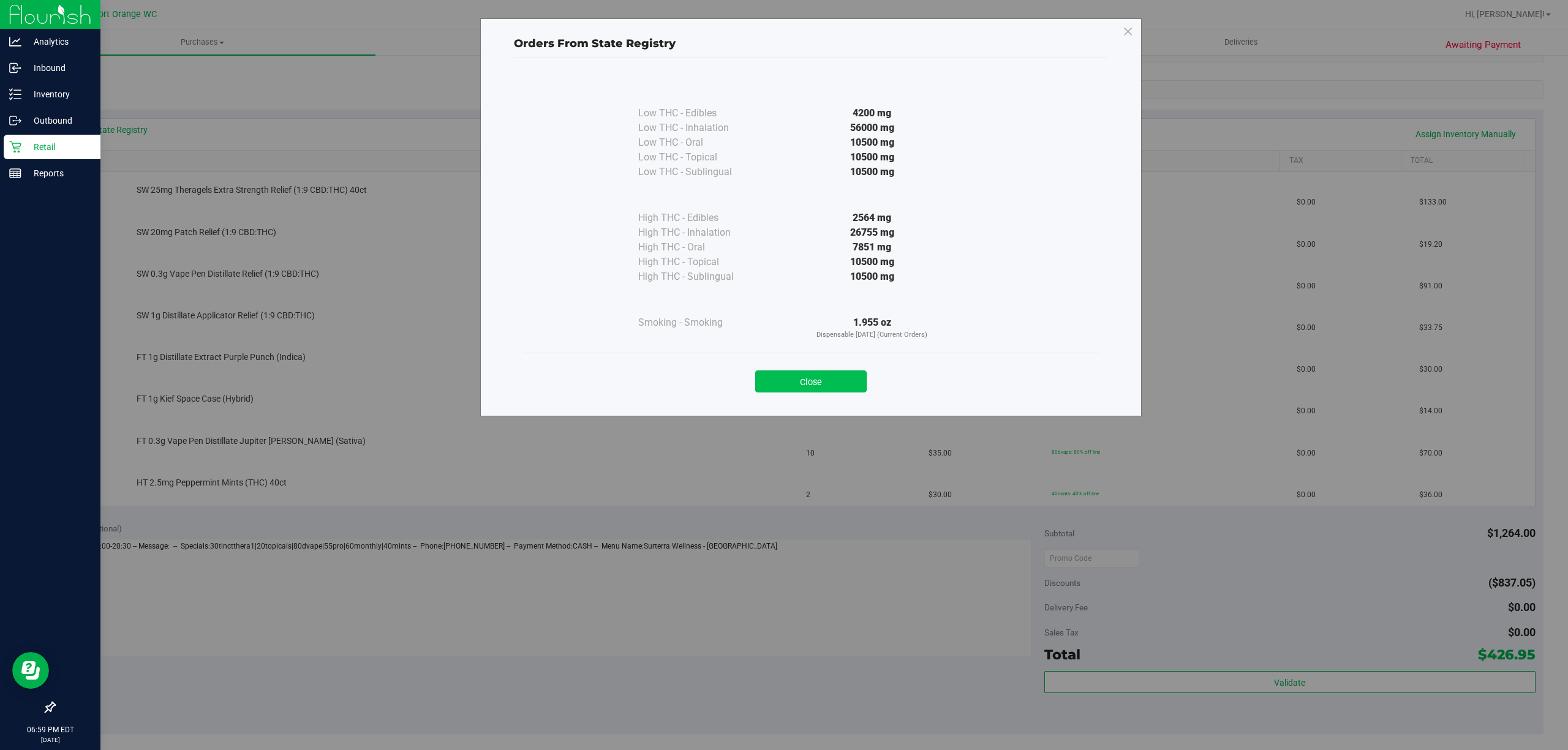
click at [827, 378] on button "Close" at bounding box center [811, 382] width 111 height 22
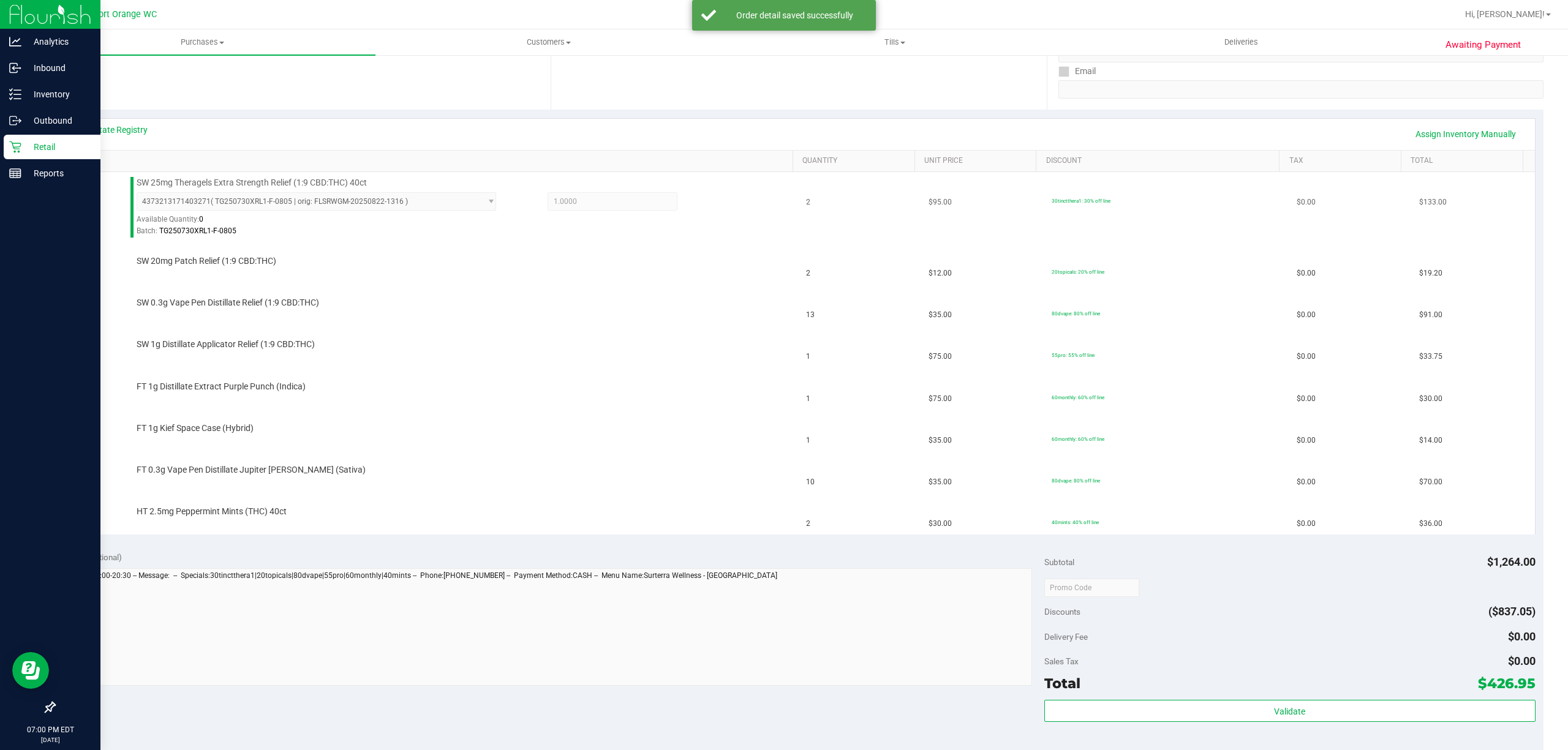
click at [317, 183] on span "SW 25mg Theragels Extra Strength Relief (1:9 CBD:THC) 40ct" at bounding box center [251, 183] width 230 height 12
copy div "SW 25mg Theragels Extra Strength Relief (1:9 CBD:THC) 40ct"
click at [231, 263] on span "SW 20mg Patch Relief (1:9 CBD:THC)" at bounding box center [206, 261] width 140 height 12
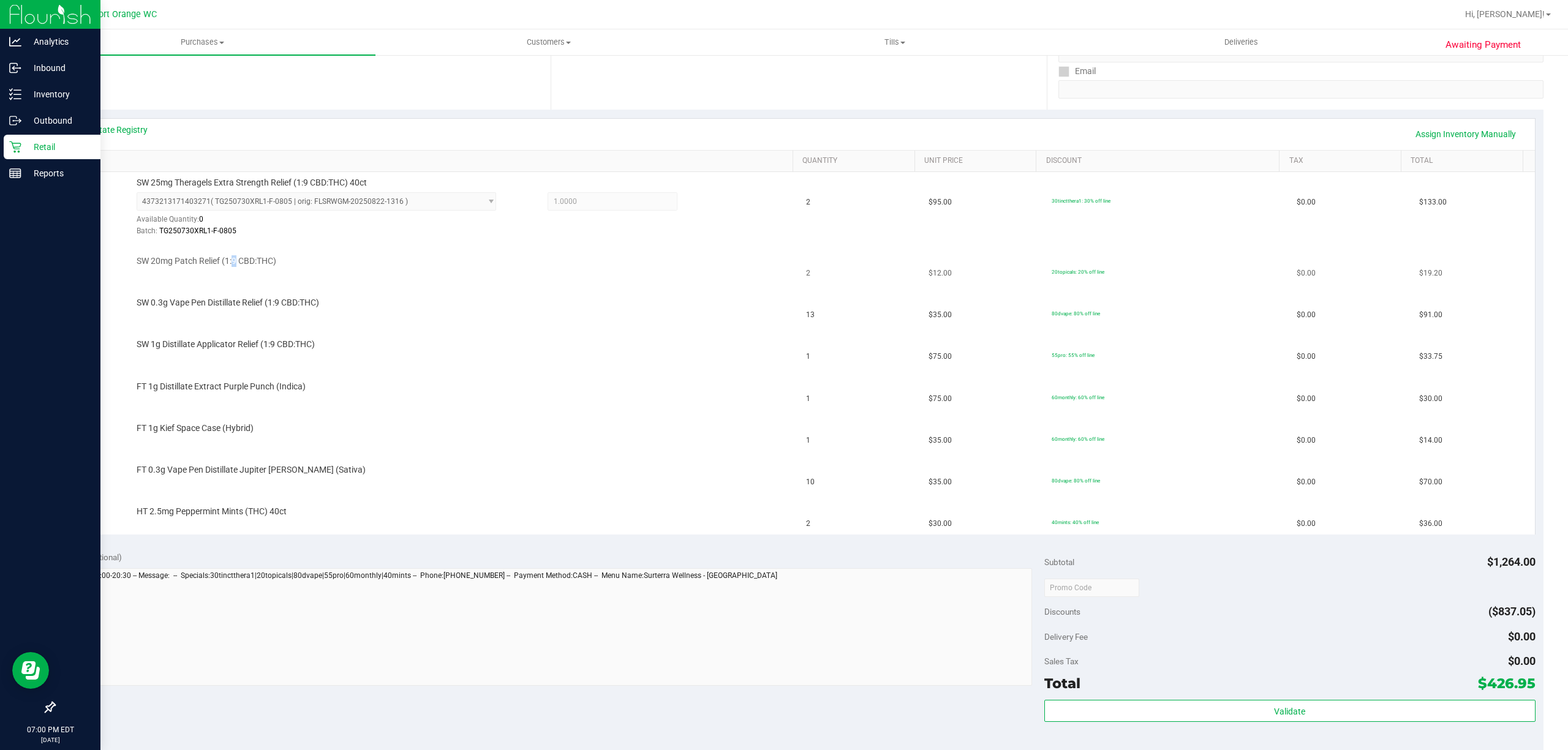
click at [231, 263] on span "SW 20mg Patch Relief (1:9 CBD:THC)" at bounding box center [206, 261] width 140 height 12
copy div "SW 20mg Patch Relief (1:9 CBD:THC)"
click at [246, 390] on span "FT 1g Distillate Extract Purple Punch (Indica)" at bounding box center [221, 386] width 169 height 12
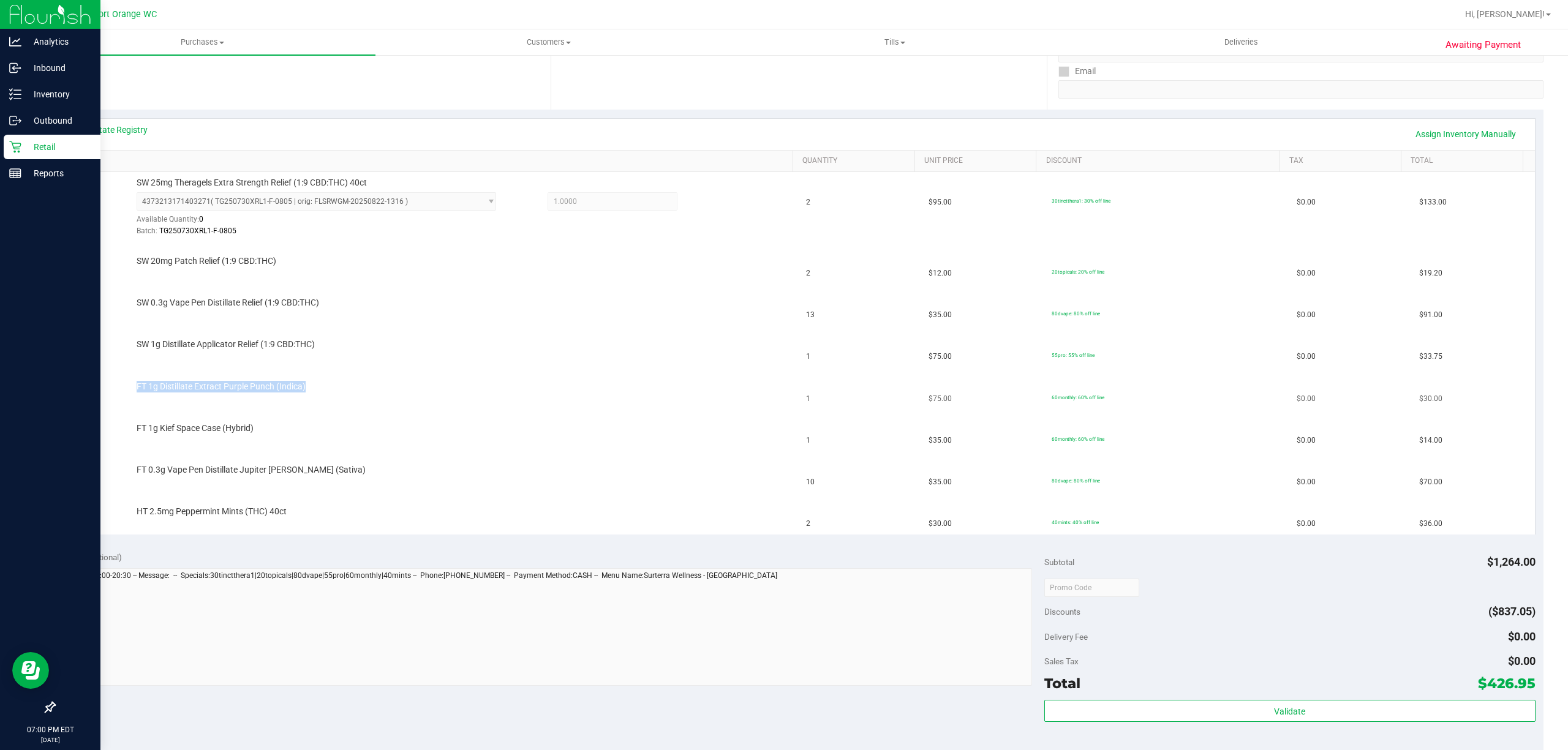
click at [246, 390] on span "FT 1g Distillate Extract Purple Punch (Indica)" at bounding box center [221, 386] width 169 height 12
copy div "FT 1g Distillate Extract Purple Punch (Indica)"
click at [381, 518] on div "HT 2.5mg Peppermint Mints (THC) 40ct" at bounding box center [458, 512] width 655 height 12
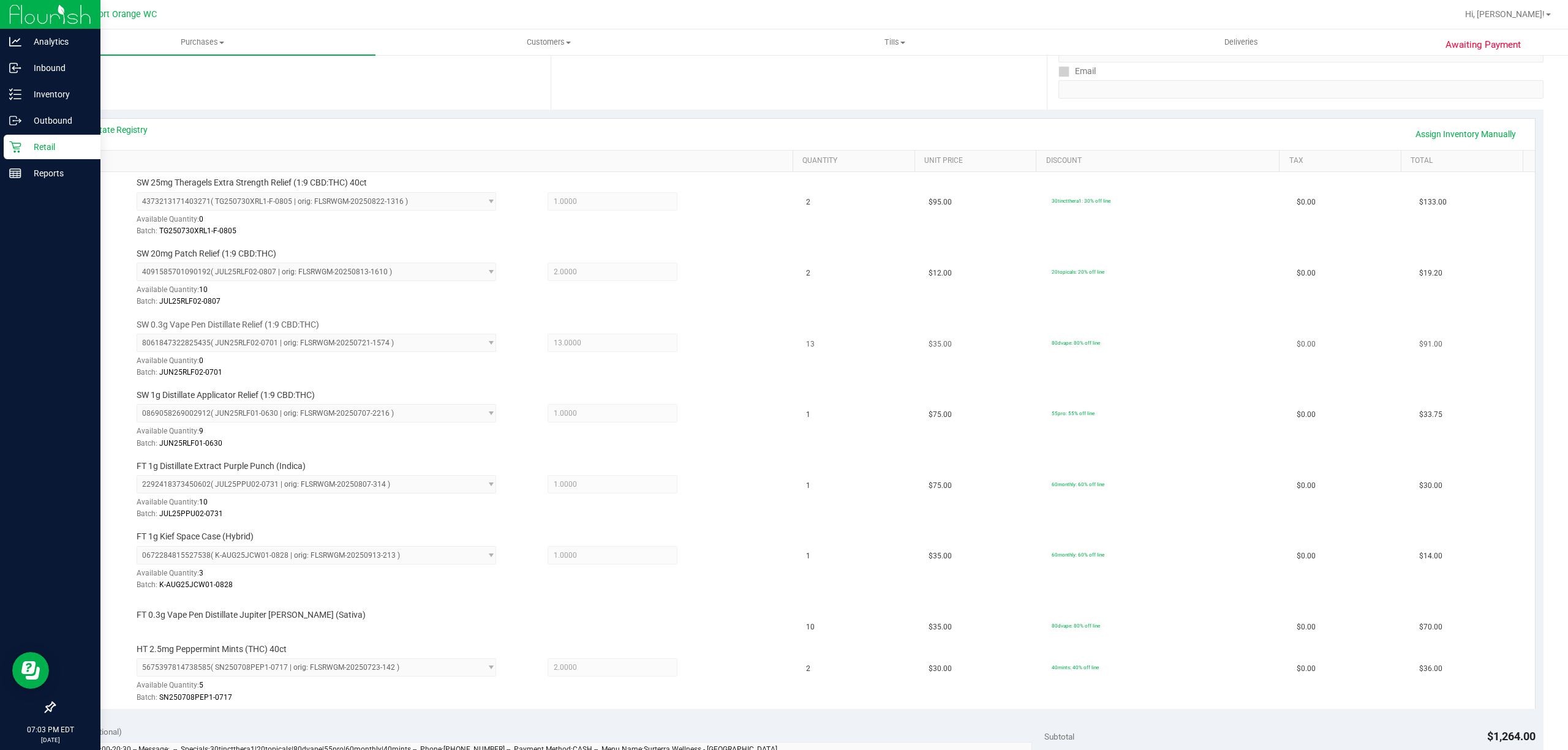
click at [234, 324] on span "SW 0.3g Vape Pen Distillate Relief (1:9 CBD:THC)" at bounding box center [227, 325] width 183 height 12
copy div "SW 0.3g Vape Pen Distillate Relief (1:9 CBD:THC)"
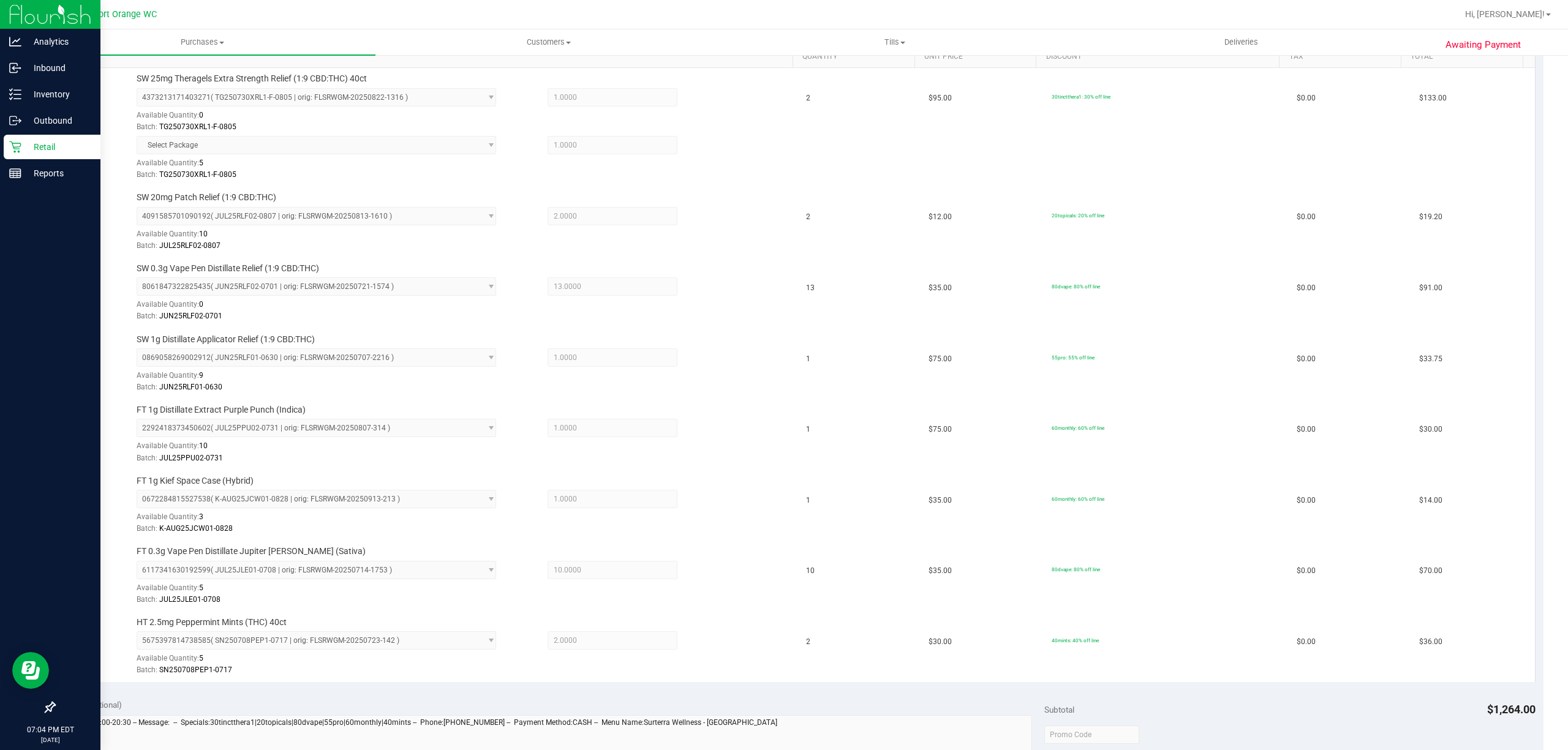
scroll to position [733, 0]
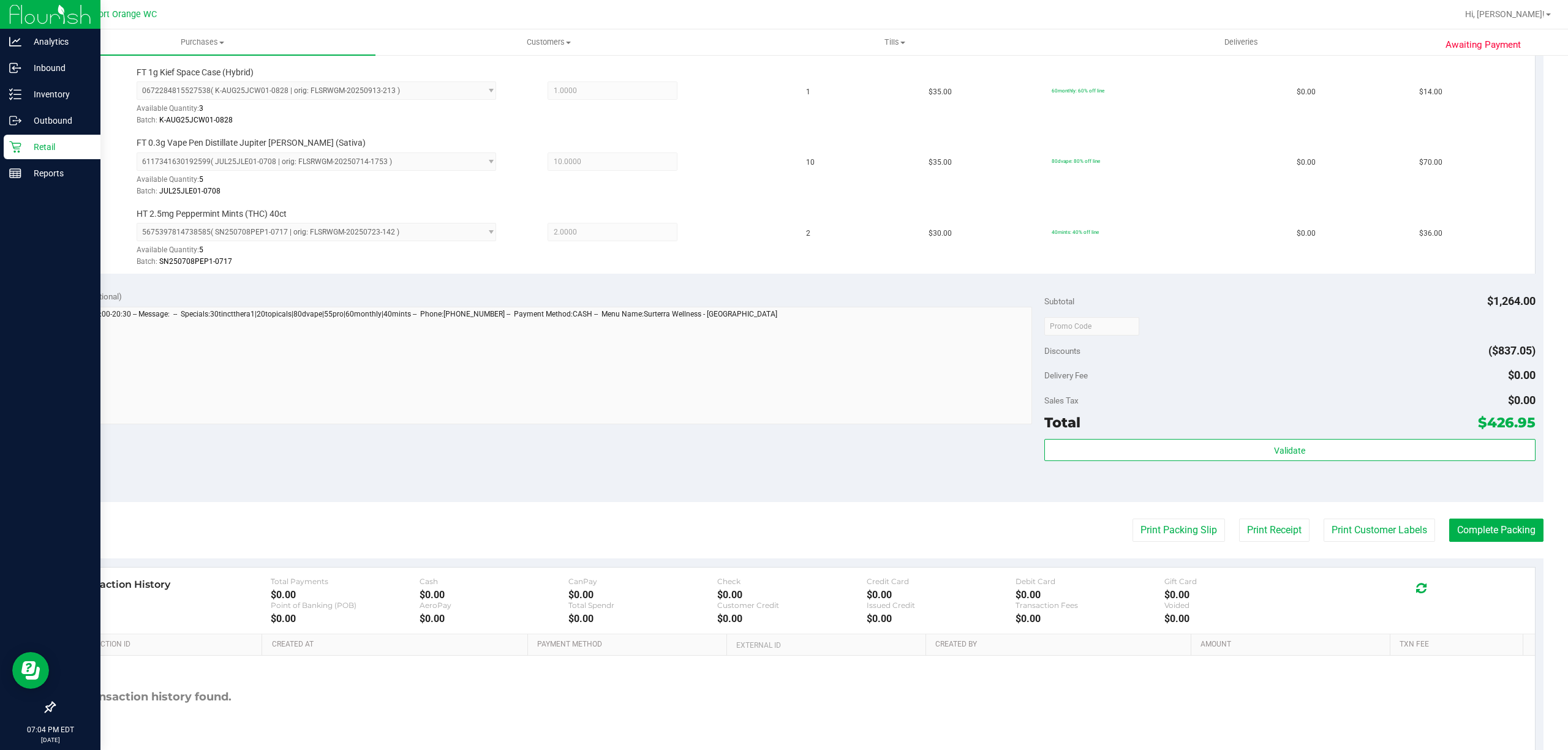
click at [1106, 462] on div "Validate" at bounding box center [1290, 451] width 491 height 24
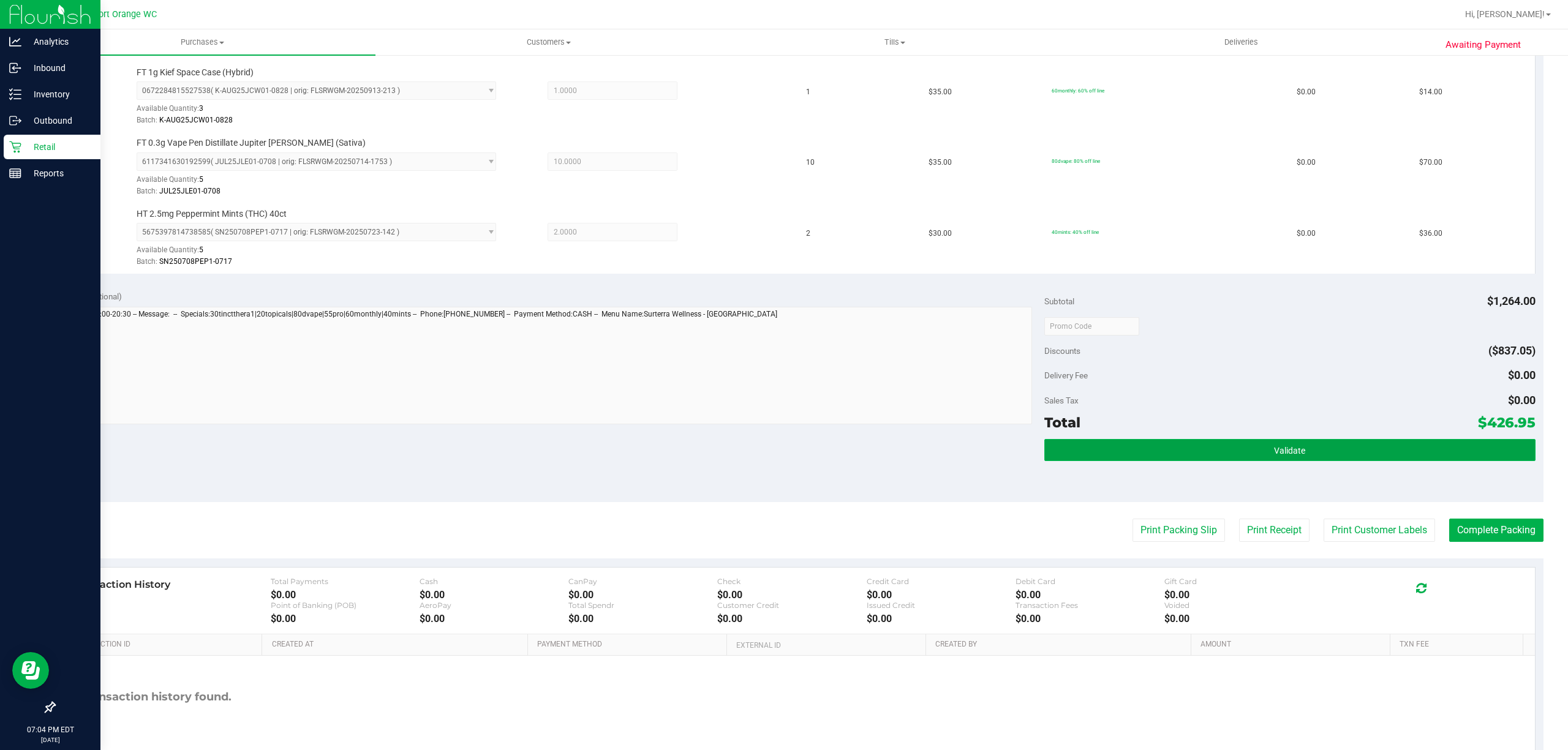
click at [1126, 455] on button "Validate" at bounding box center [1290, 450] width 491 height 22
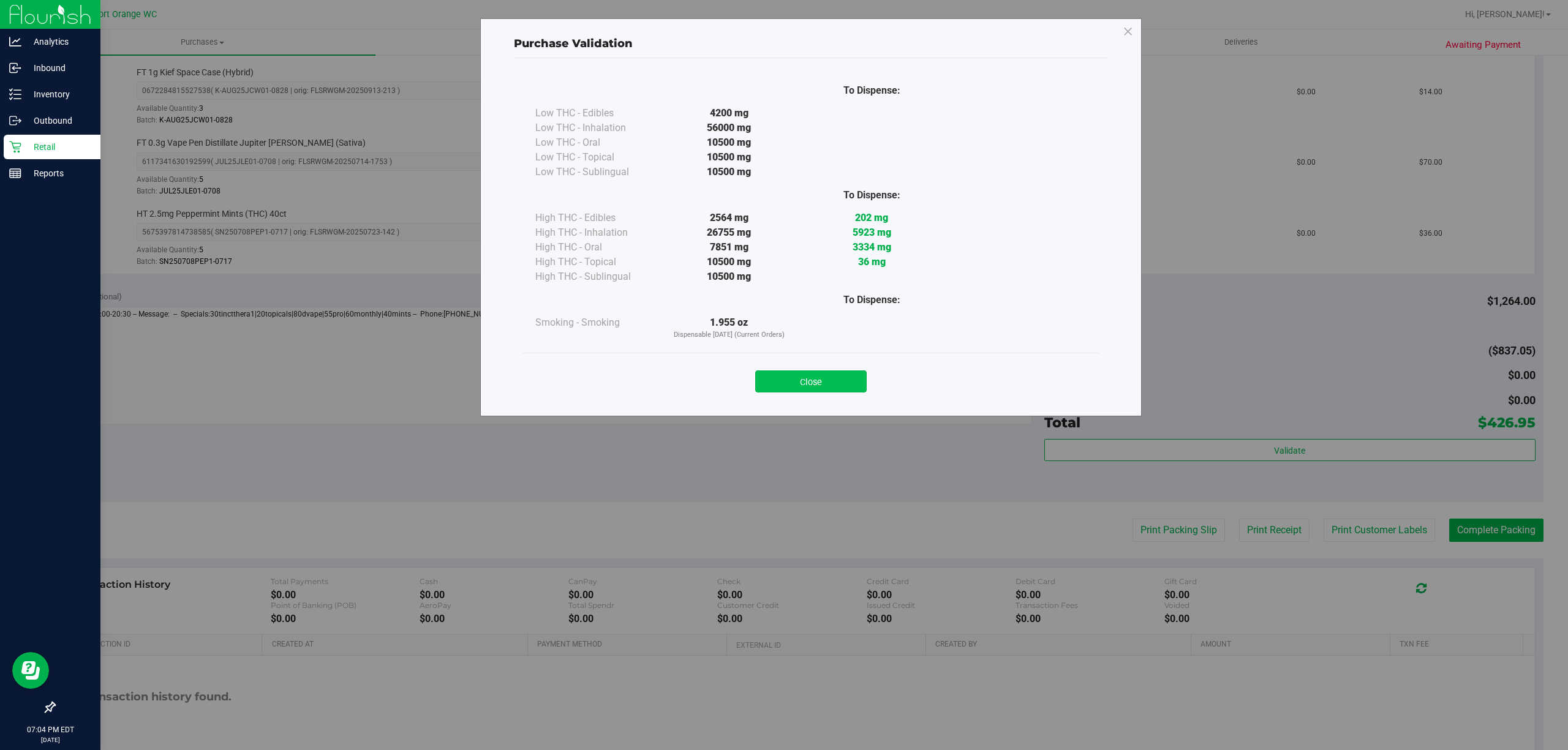
click at [856, 382] on button "Close" at bounding box center [811, 382] width 111 height 22
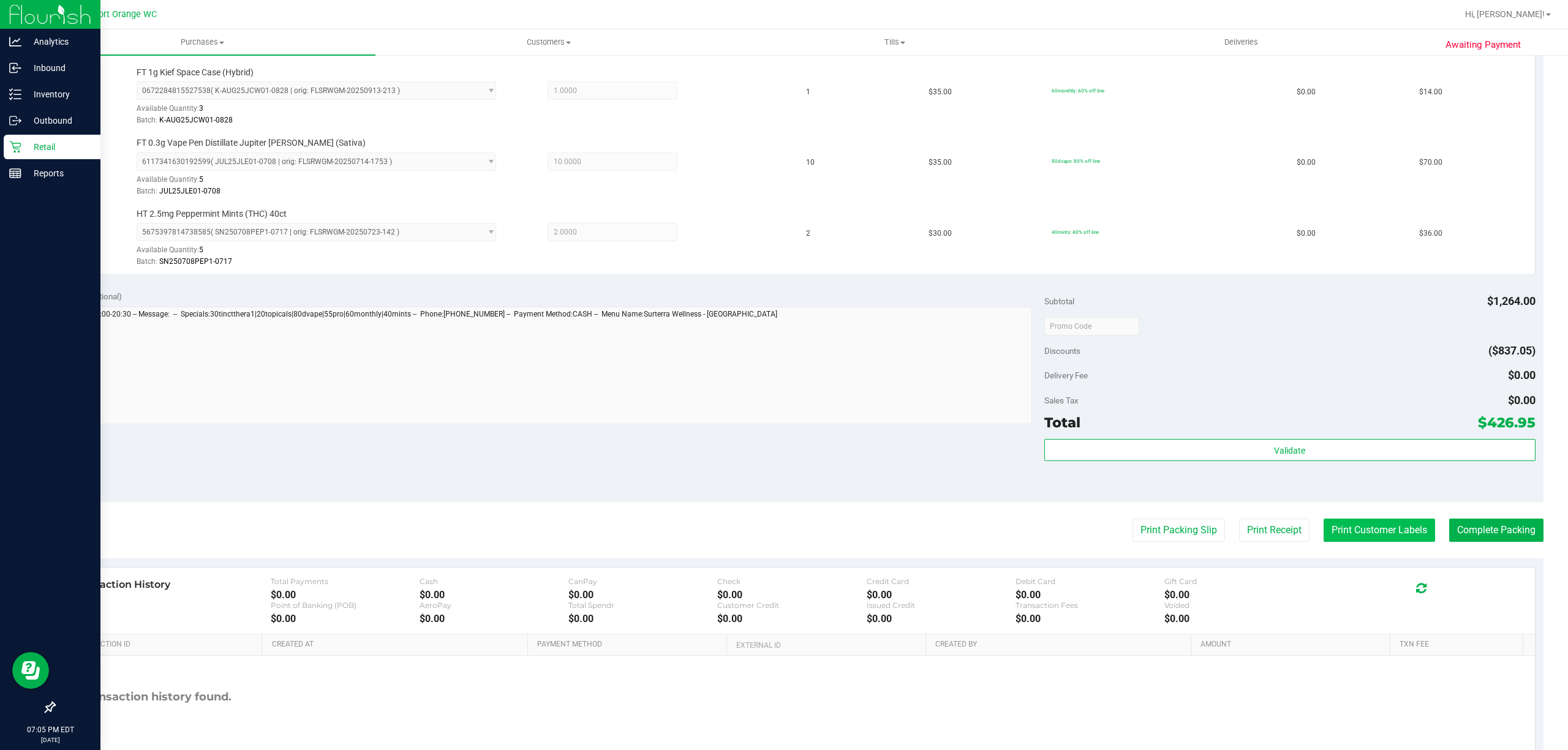
click at [1404, 535] on button "Print Customer Labels" at bounding box center [1379, 531] width 111 height 24
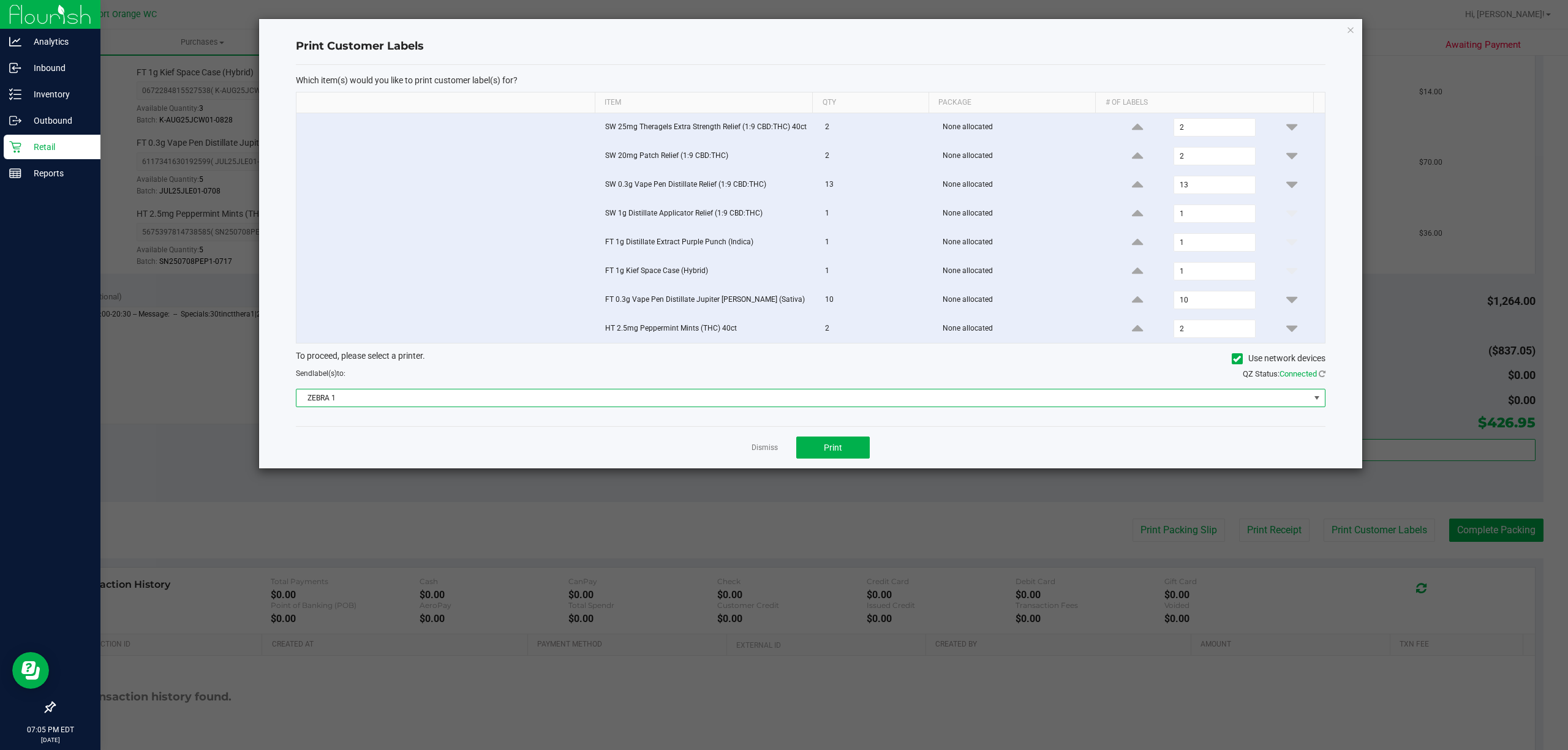
click at [836, 405] on span "ZEBRA 1" at bounding box center [803, 398] width 1013 height 17
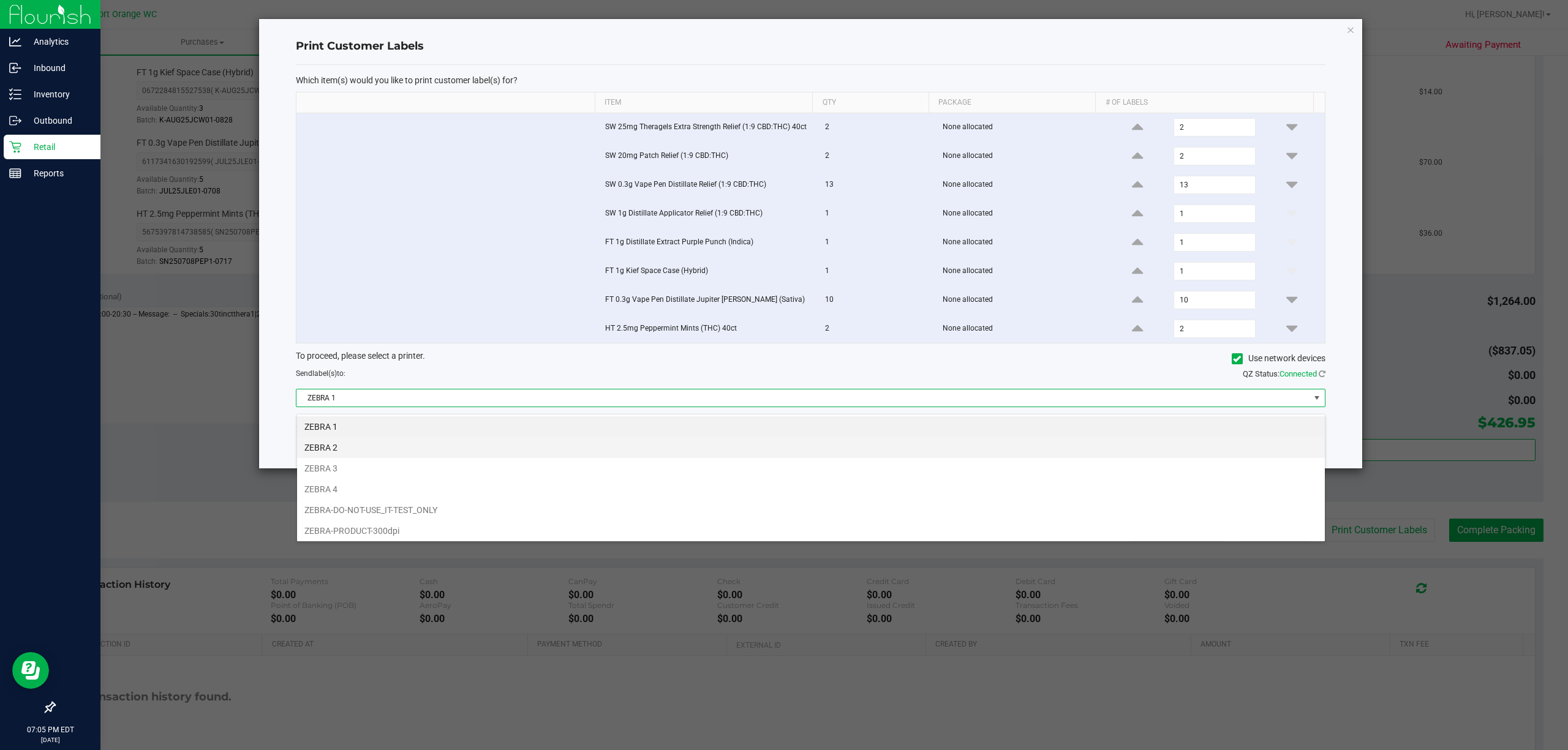
scroll to position [18, 1029]
click at [801, 449] on li "ZEBRA 2" at bounding box center [811, 447] width 1028 height 21
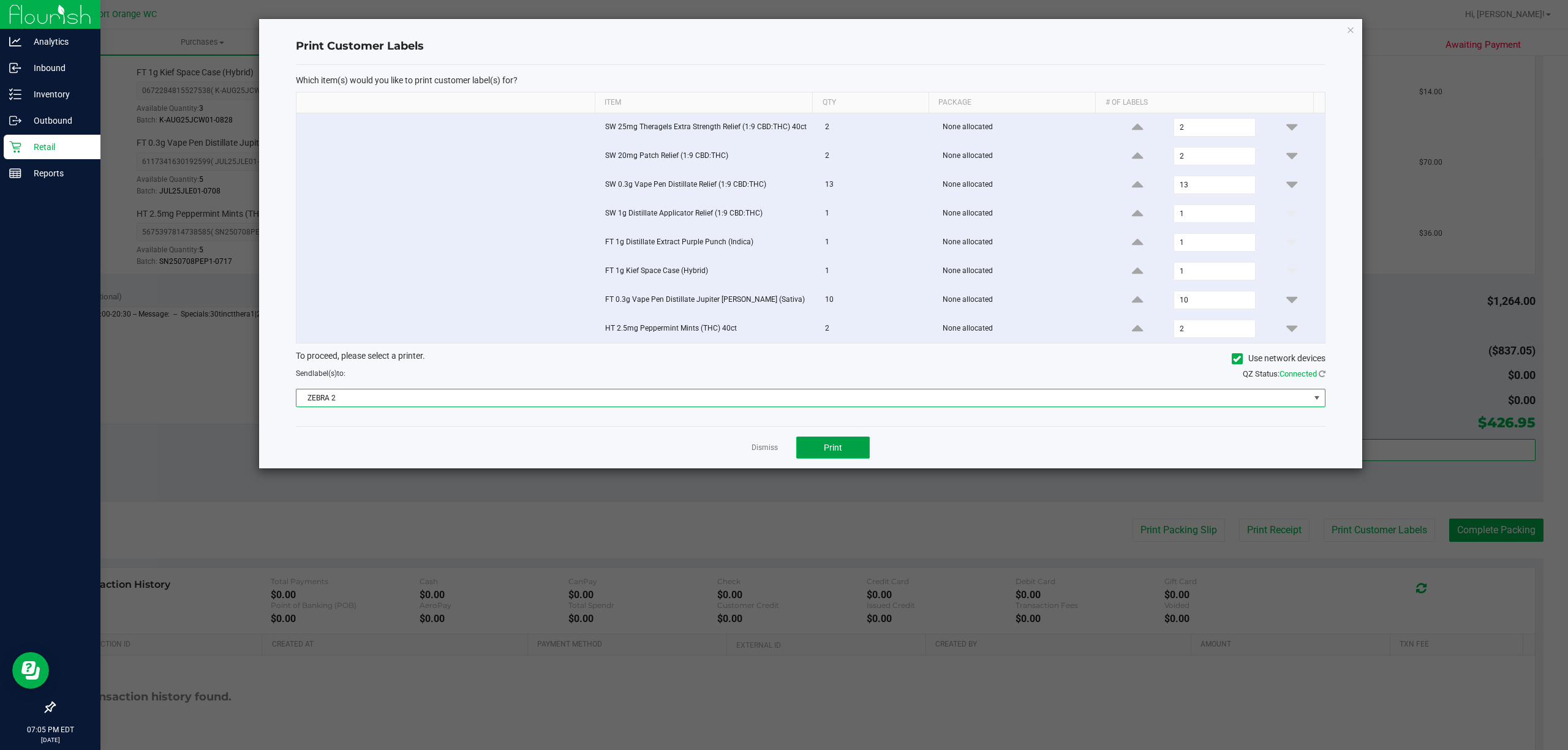
click at [853, 449] on button "Print" at bounding box center [833, 447] width 73 height 22
click at [759, 453] on link "Dismiss" at bounding box center [765, 448] width 26 height 10
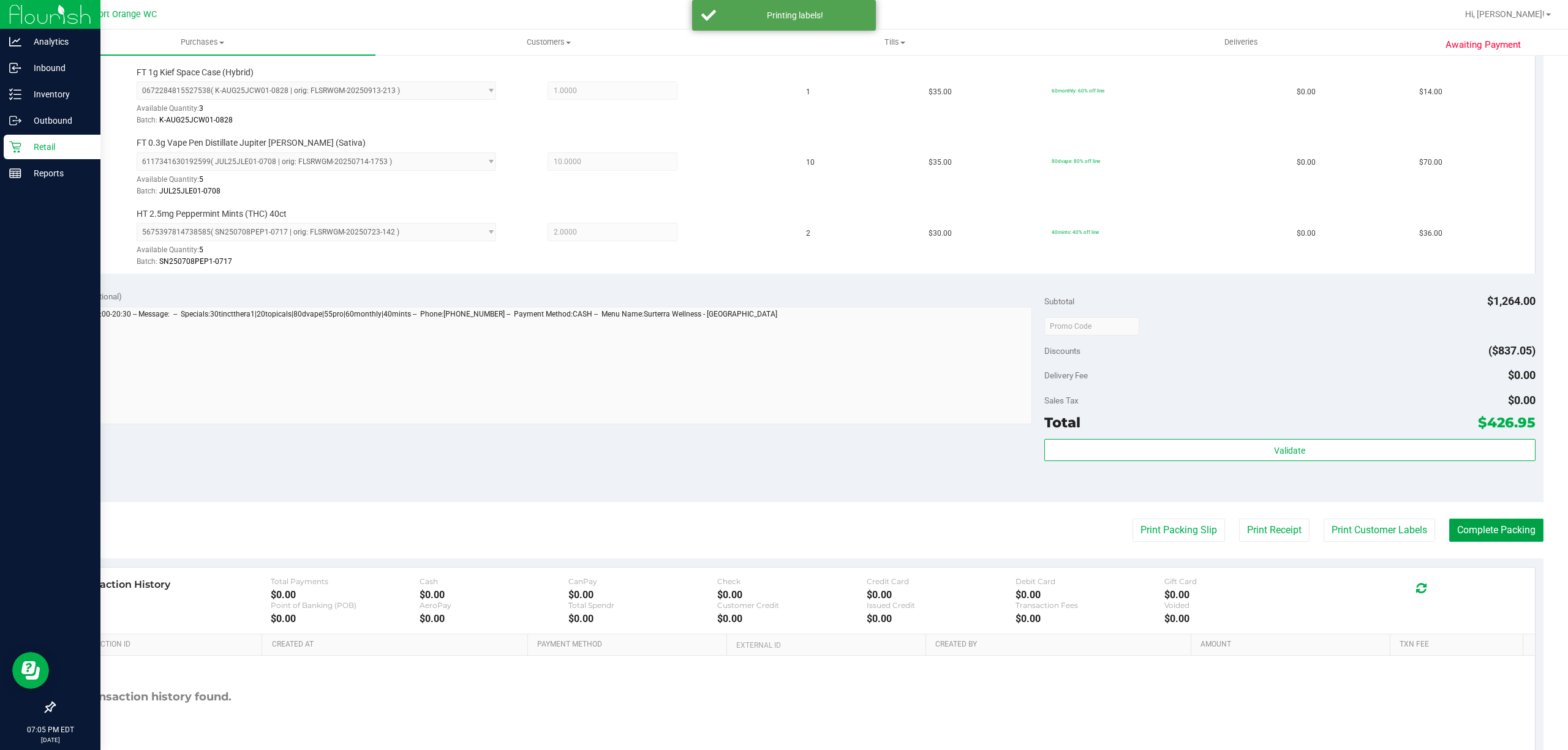
click at [1463, 531] on button "Complete Packing" at bounding box center [1497, 531] width 94 height 24
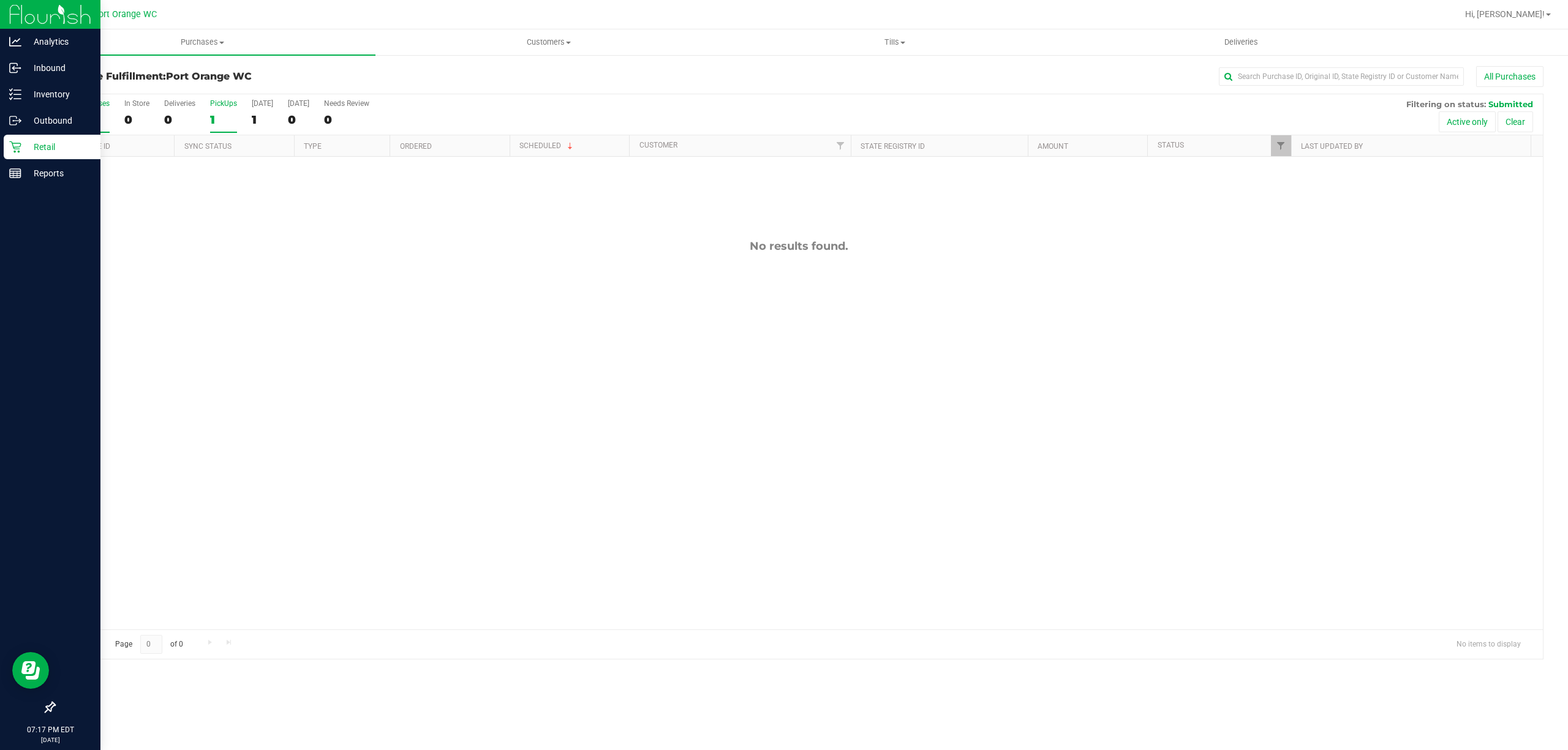
click at [233, 117] on div "1" at bounding box center [223, 119] width 27 height 14
click at [0, 0] on input "PickUps 1" at bounding box center [0, 0] width 0 height 0
click at [233, 117] on div "1" at bounding box center [223, 119] width 27 height 14
click at [0, 0] on input "PickUps 1" at bounding box center [0, 0] width 0 height 0
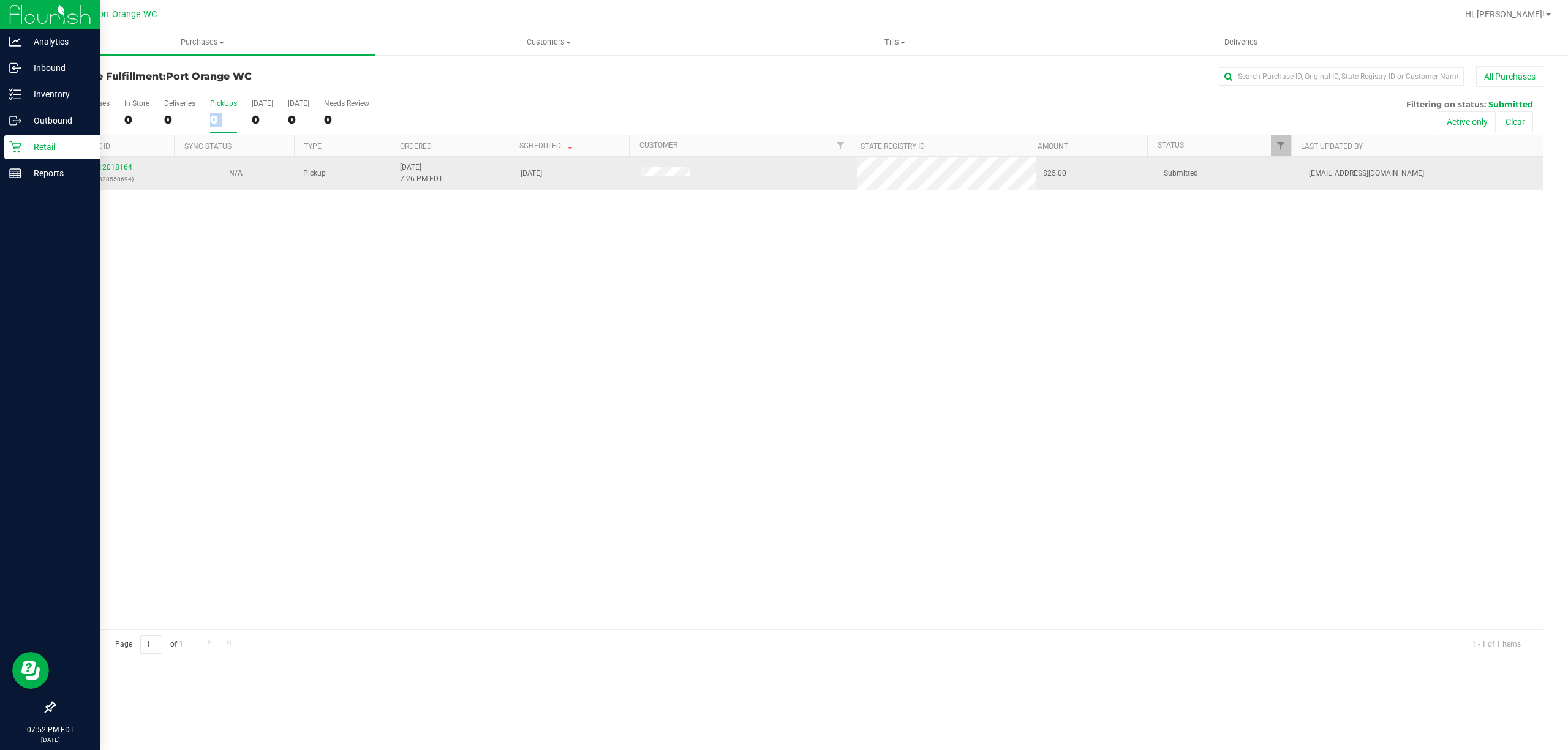
click at [119, 164] on link "12018164" at bounding box center [115, 167] width 34 height 9
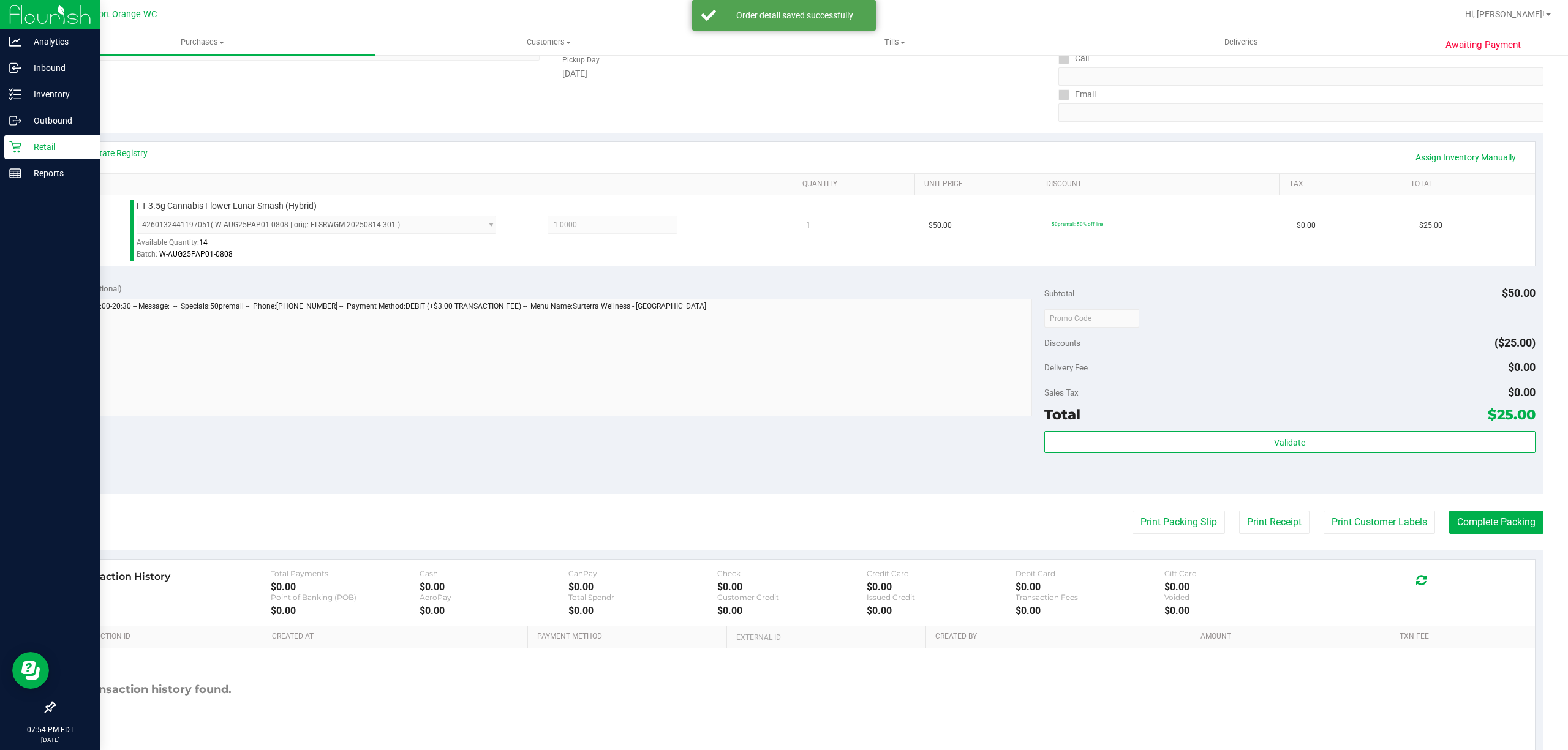
scroll to position [208, 0]
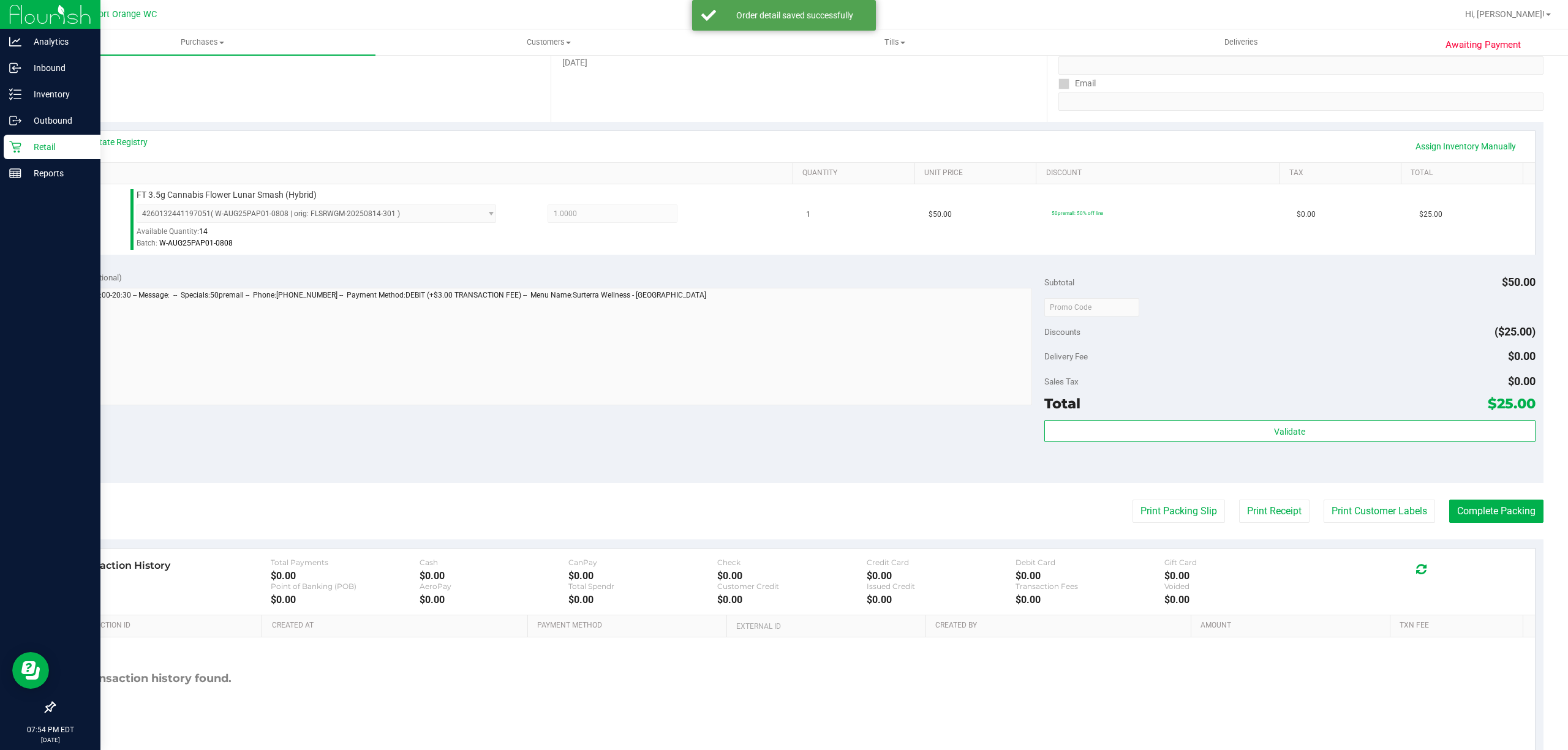
click at [1314, 402] on div "Total $25.00" at bounding box center [1290, 403] width 491 height 22
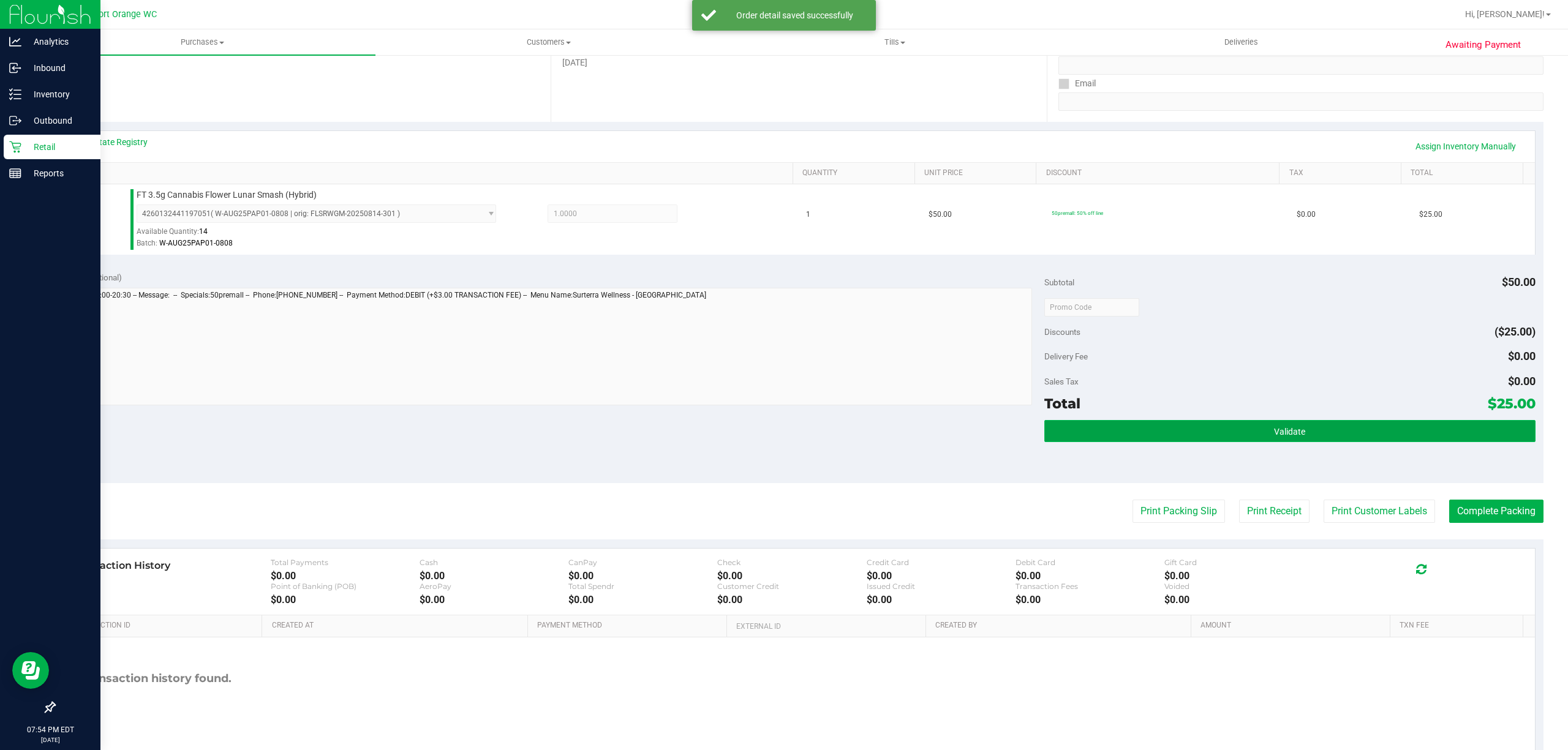
click at [1291, 429] on span "Validate" at bounding box center [1290, 432] width 31 height 10
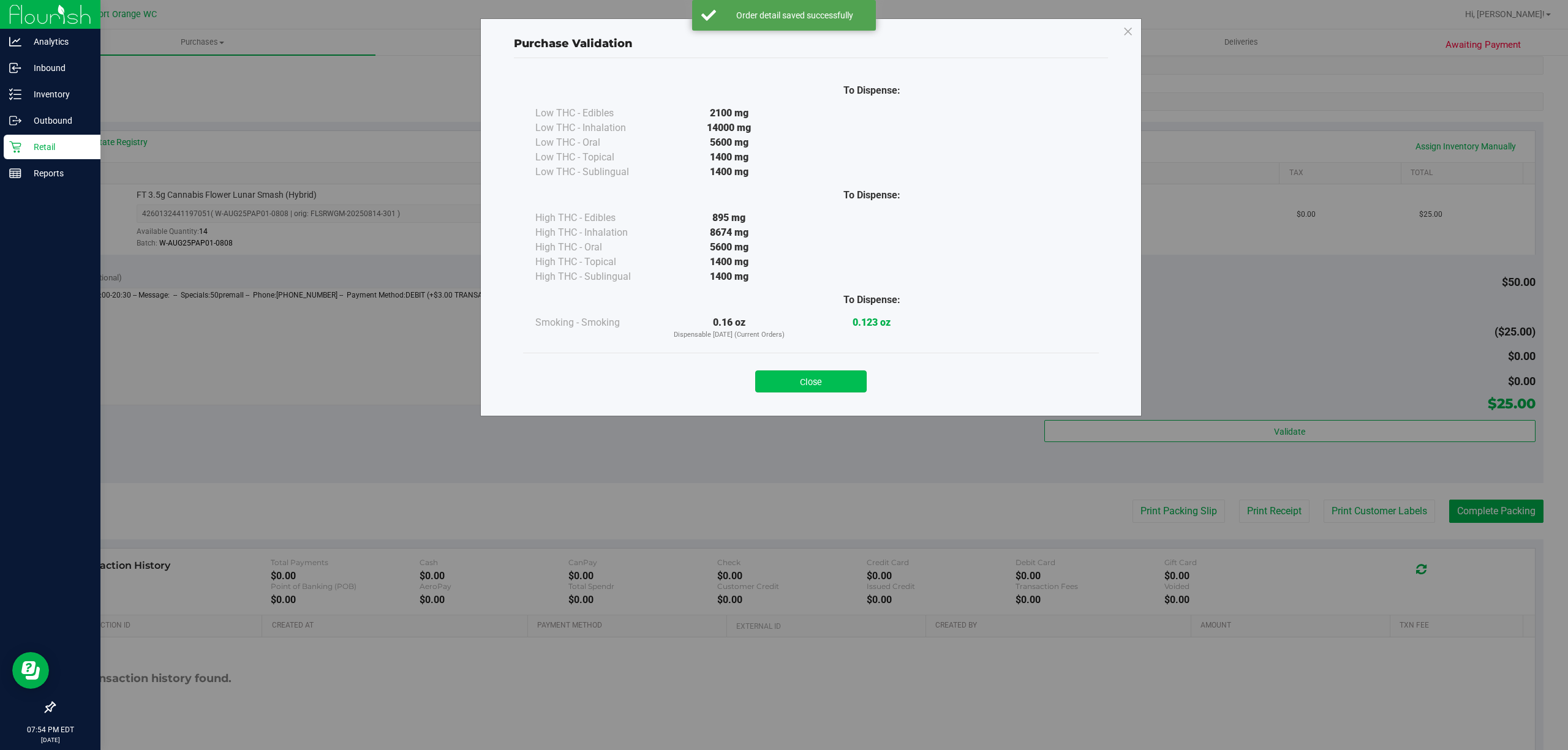
click at [833, 384] on button "Close" at bounding box center [811, 382] width 111 height 22
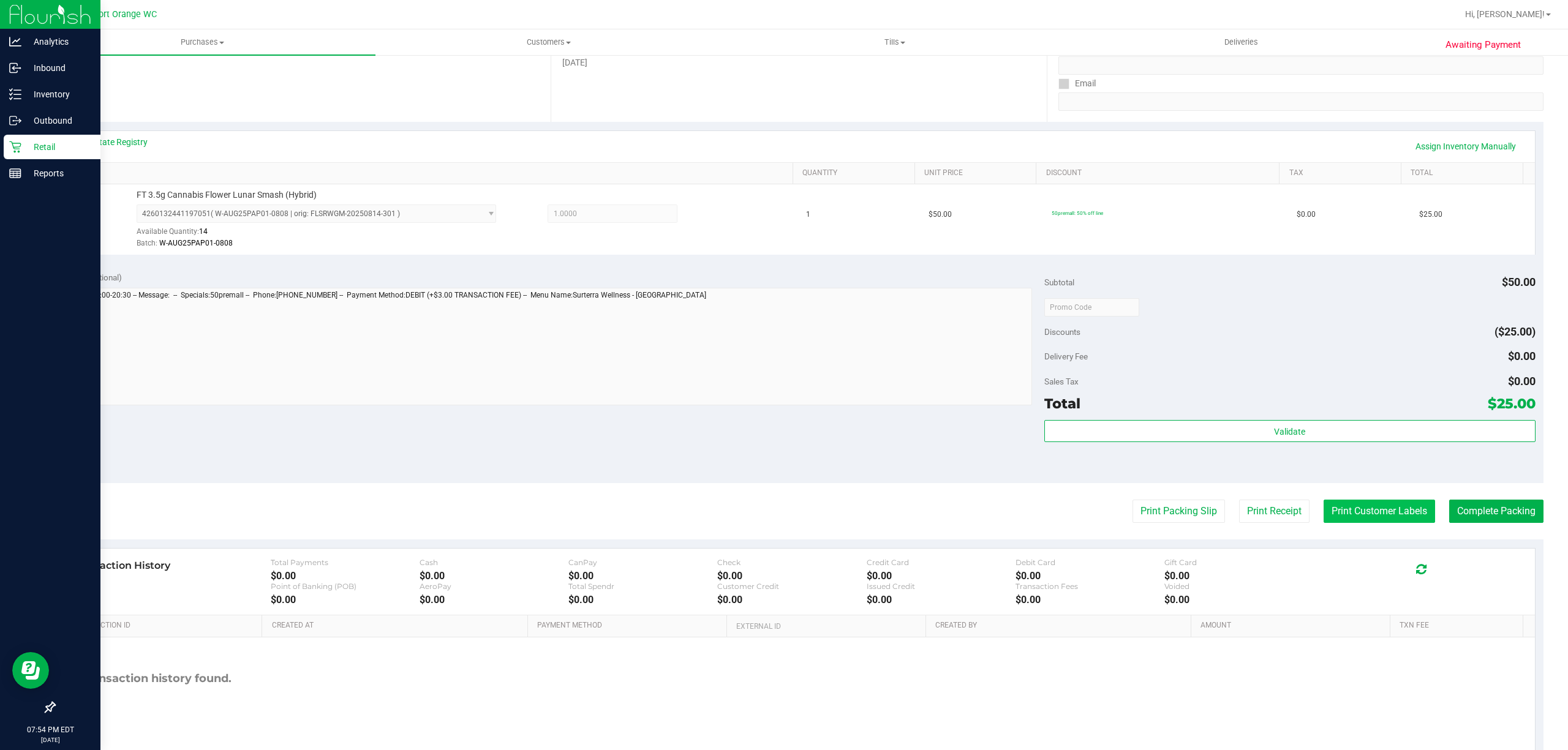
click at [1345, 511] on button "Print Customer Labels" at bounding box center [1379, 512] width 111 height 24
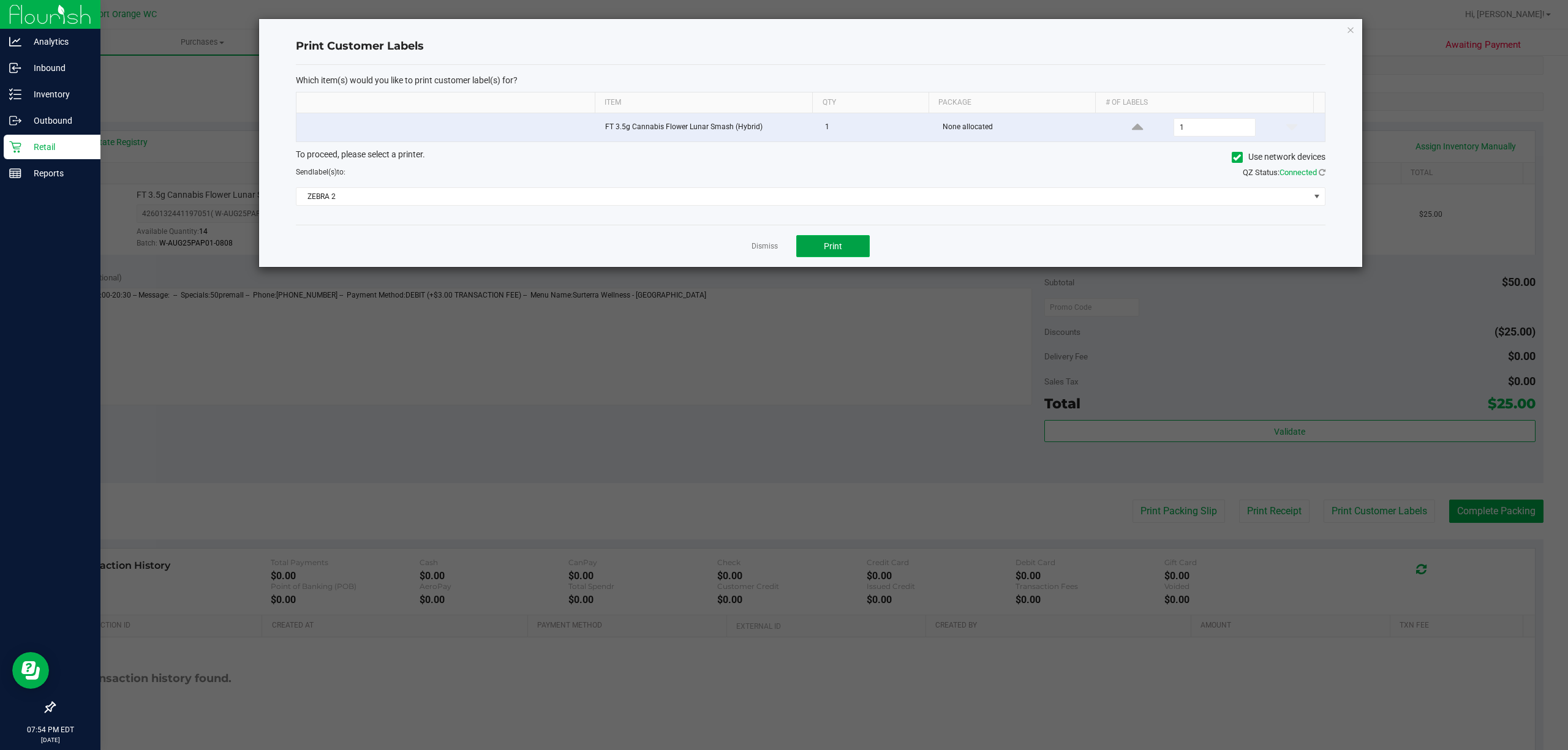
click at [850, 255] on button "Print" at bounding box center [833, 246] width 73 height 22
click at [763, 245] on link "Dismiss" at bounding box center [765, 246] width 26 height 10
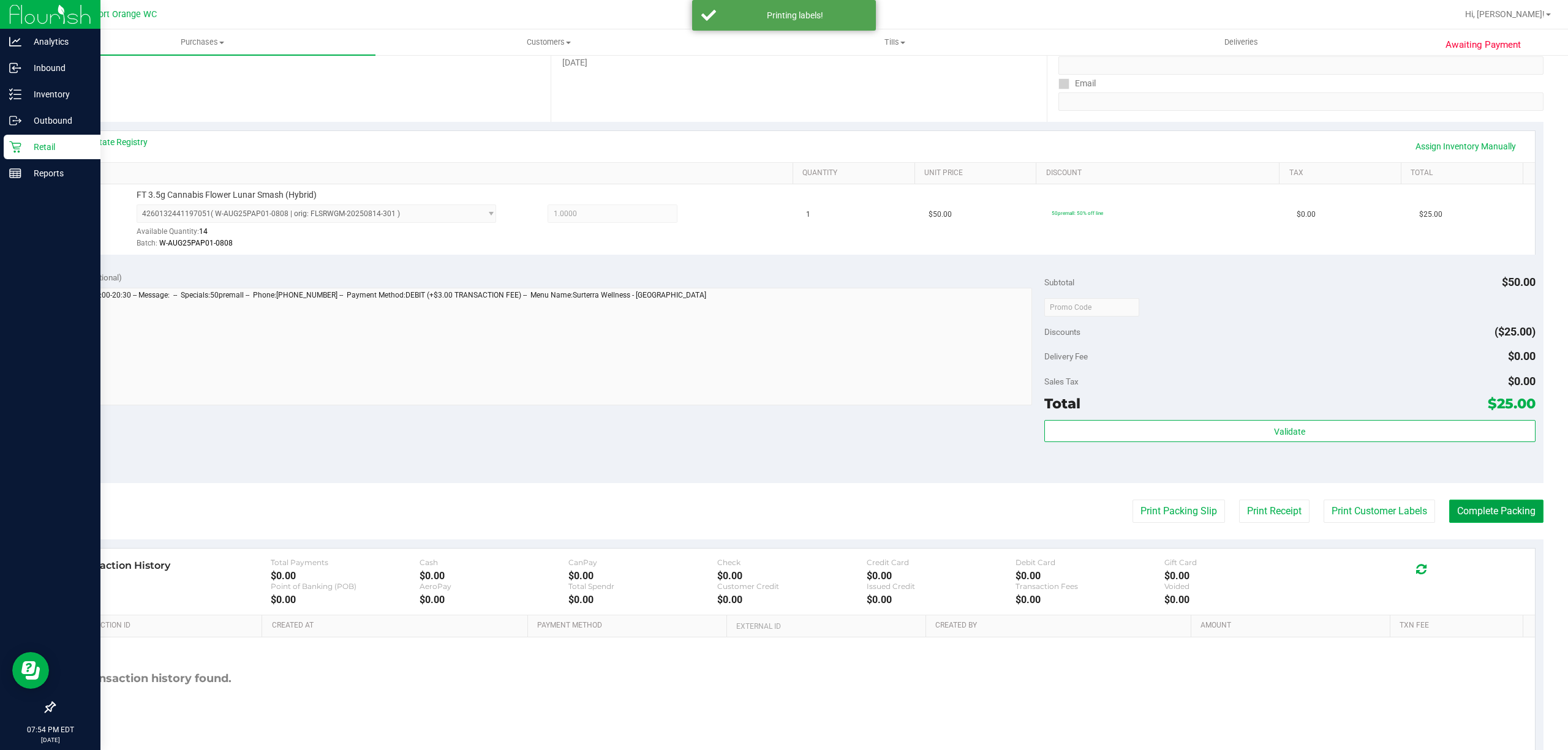
click at [1449, 515] on button "Complete Packing" at bounding box center [1497, 512] width 94 height 24
